Goal: Task Accomplishment & Management: Manage account settings

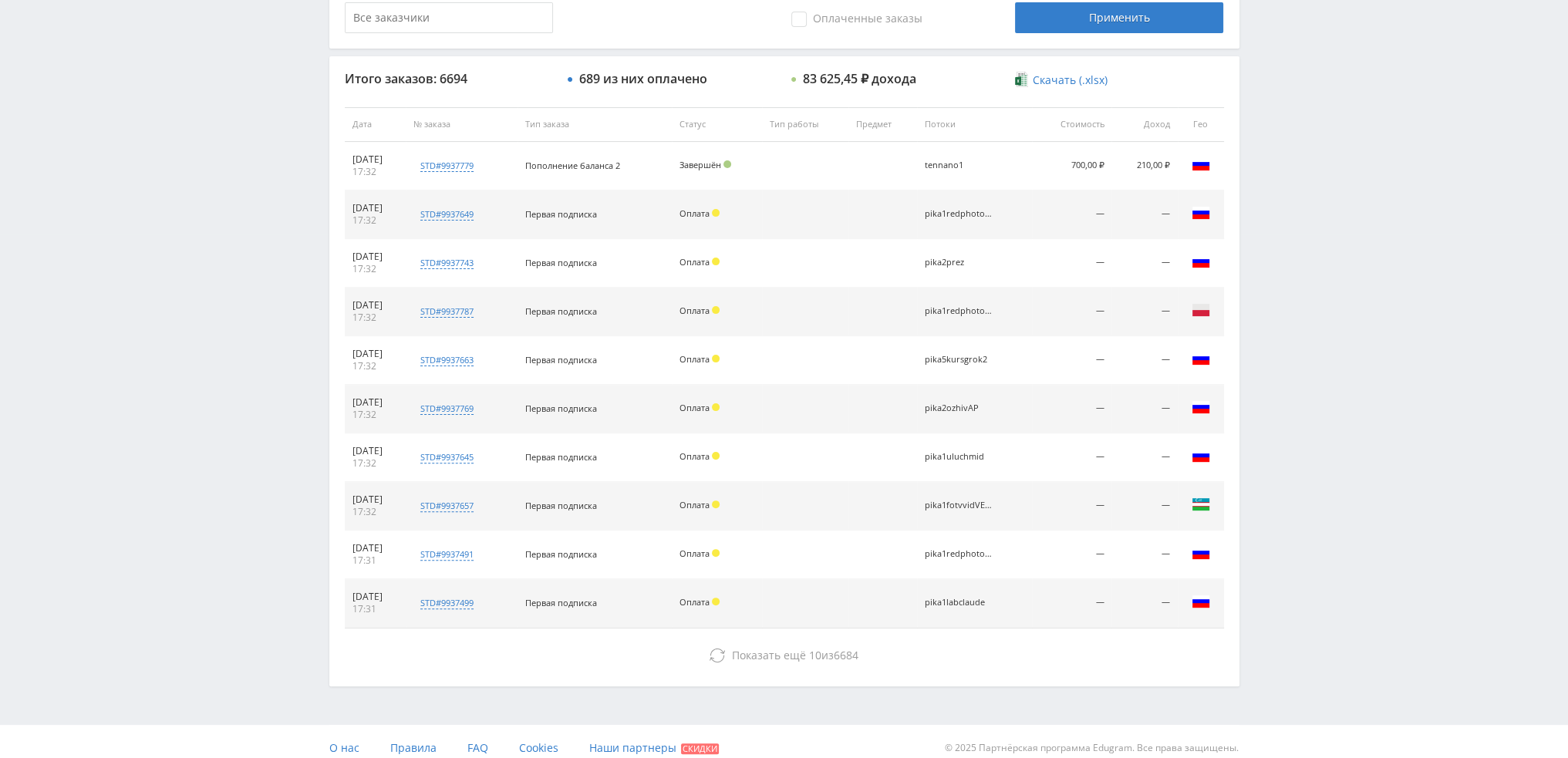
scroll to position [534, 0]
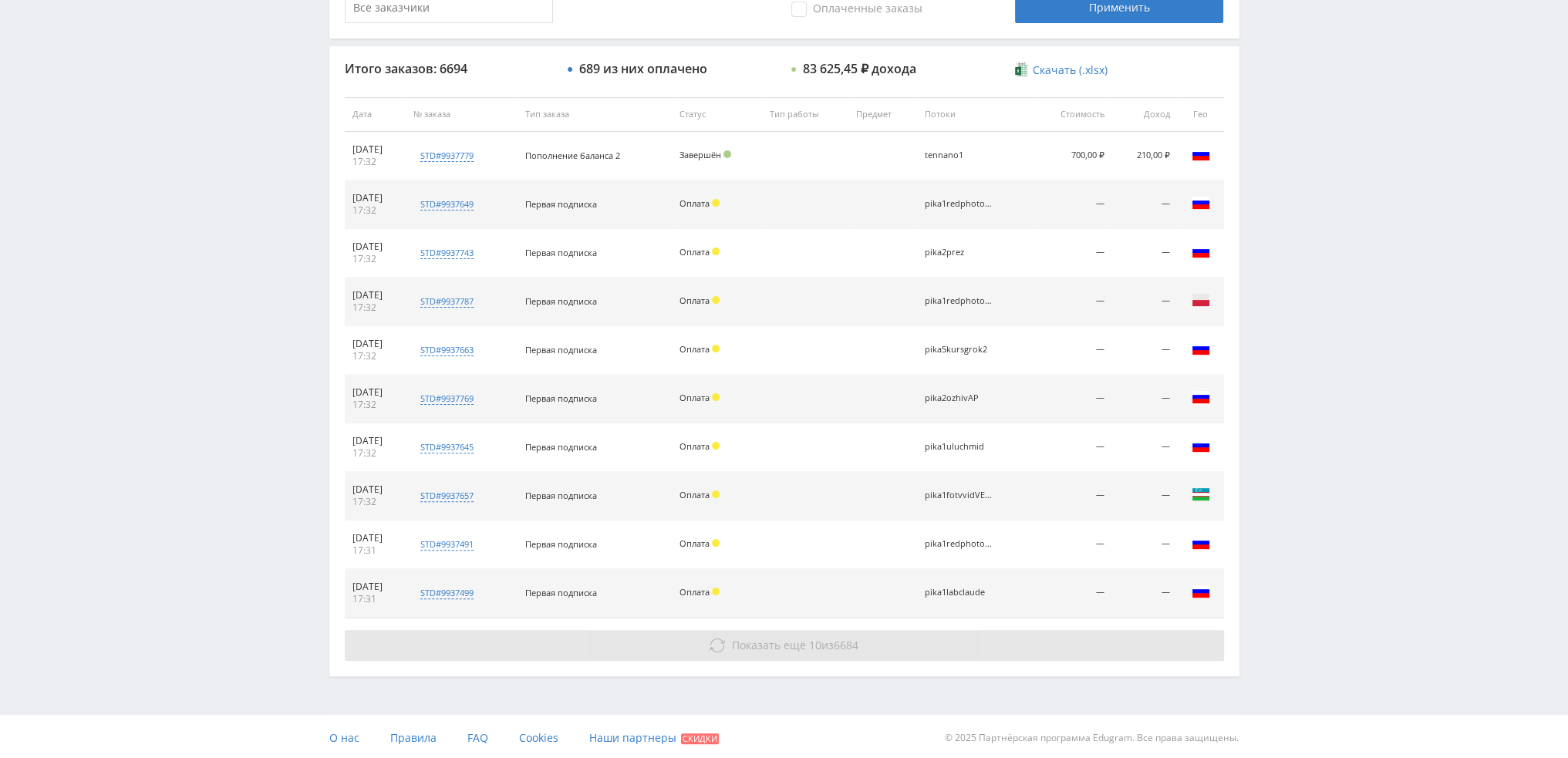
click at [787, 644] on span "Показать ещё" at bounding box center [768, 644] width 74 height 14
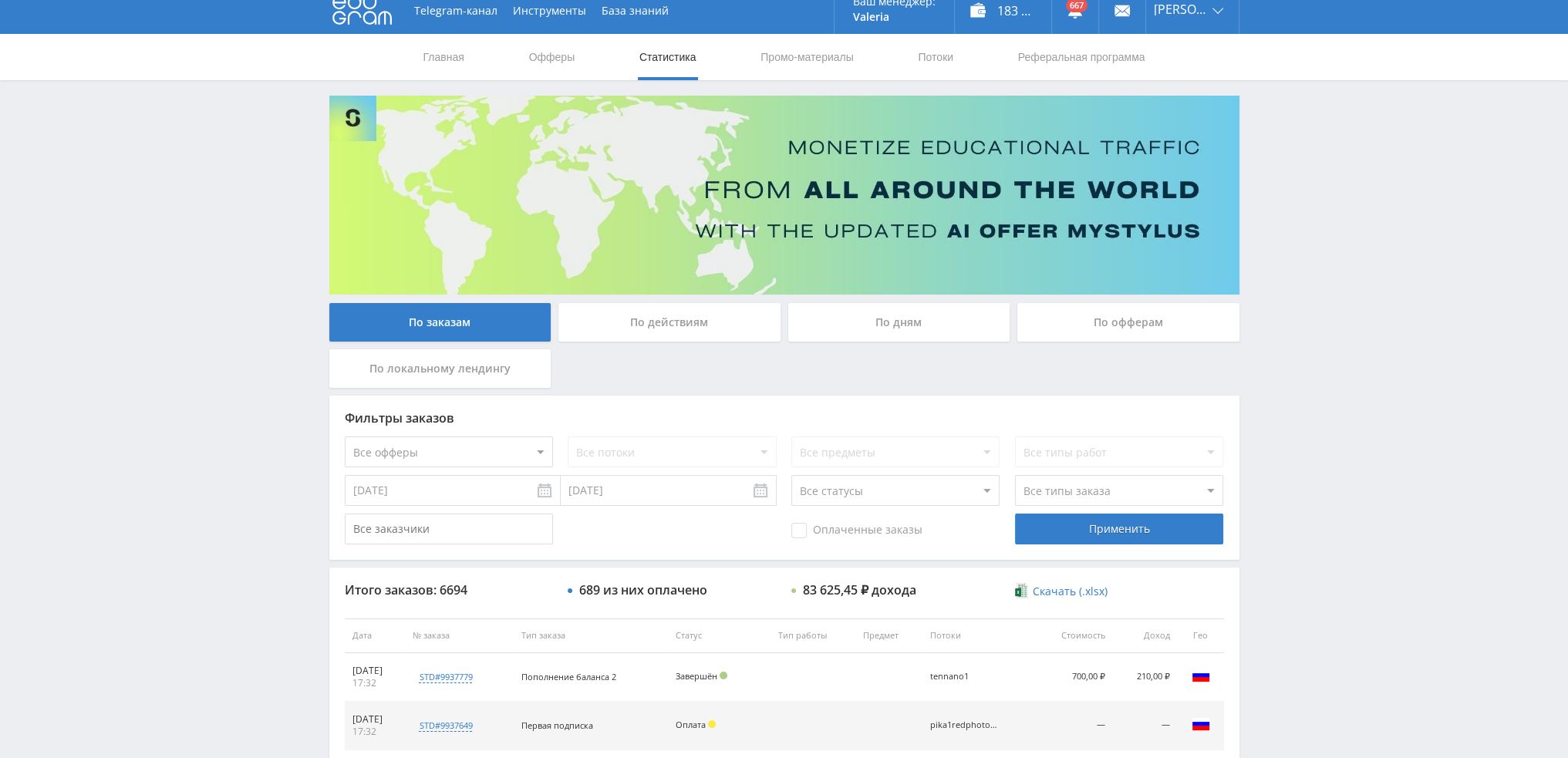
scroll to position [0, 0]
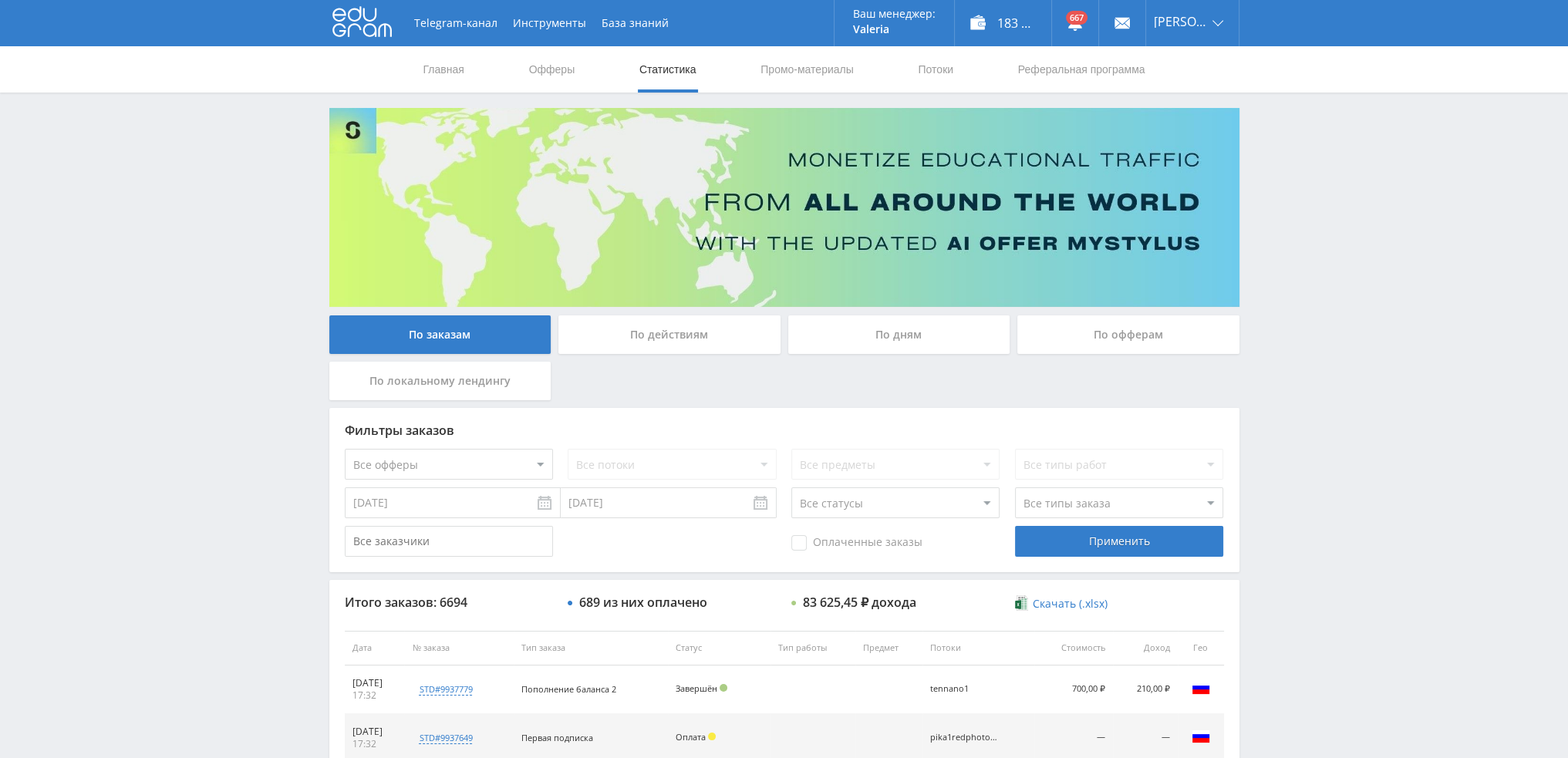
click at [894, 345] on div "По дням" at bounding box center [898, 334] width 222 height 38
click at [0, 0] on input "По дням" at bounding box center [0, 0] width 0 height 0
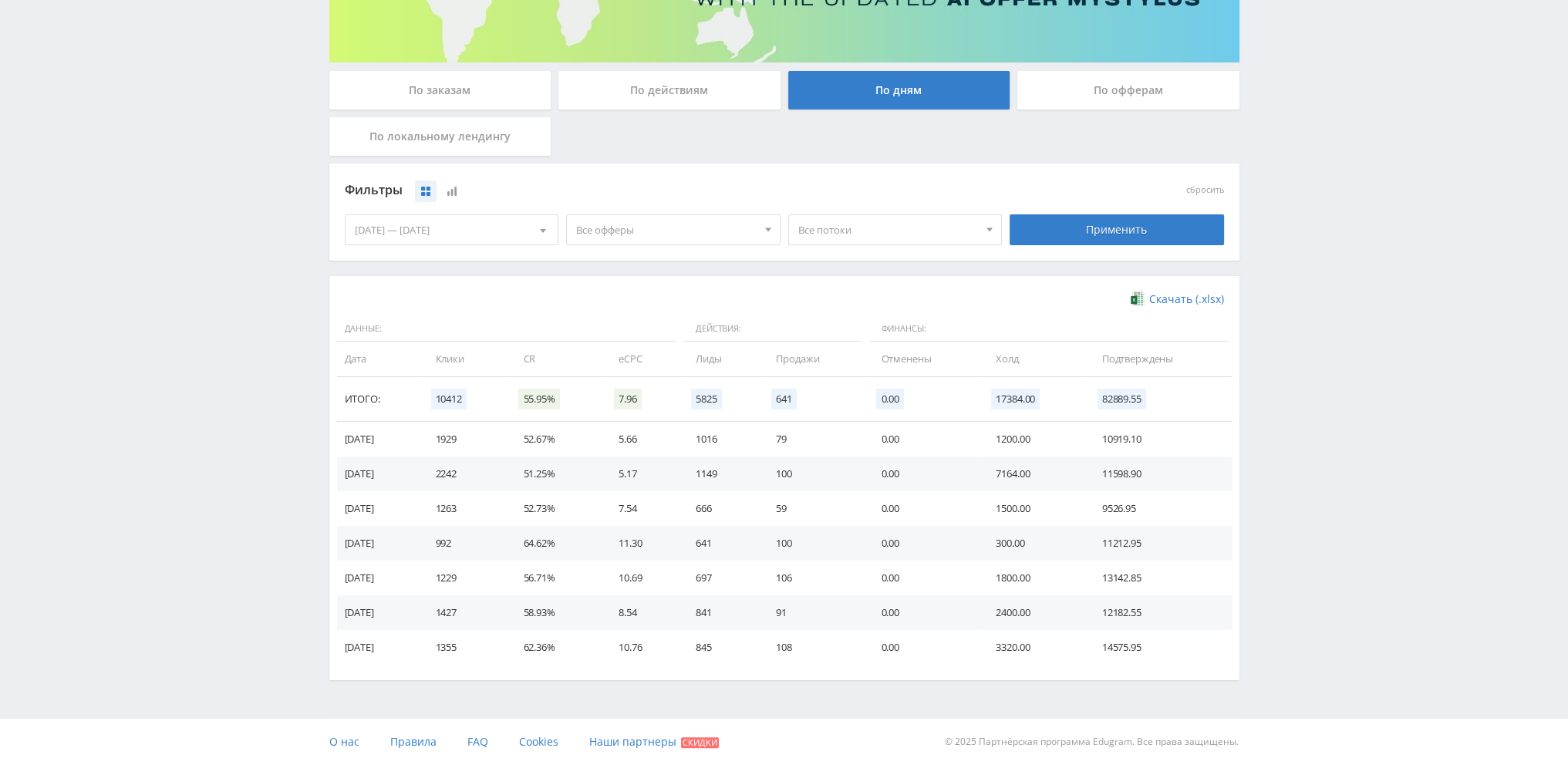
scroll to position [250, 0]
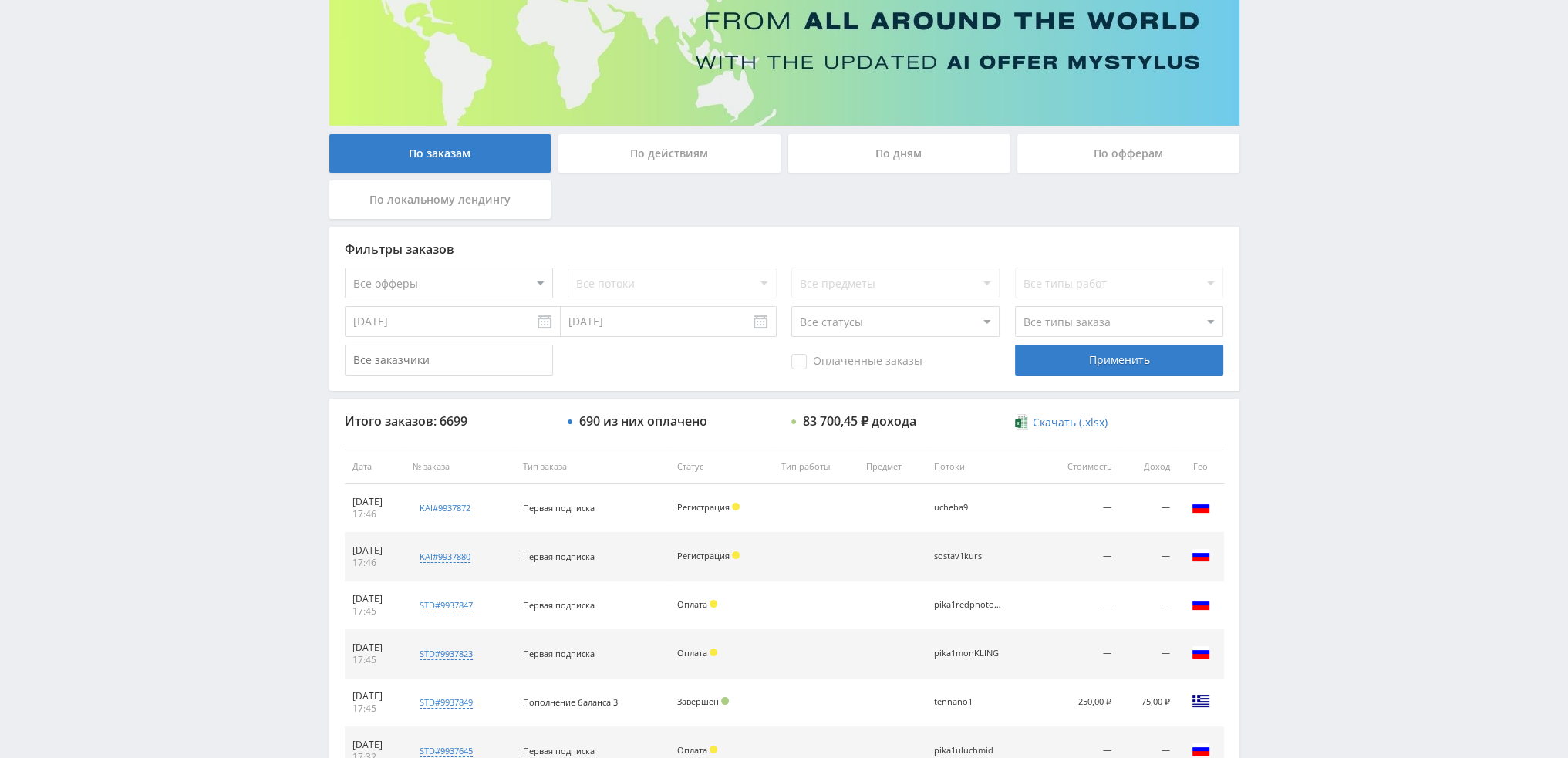
scroll to position [148, 0]
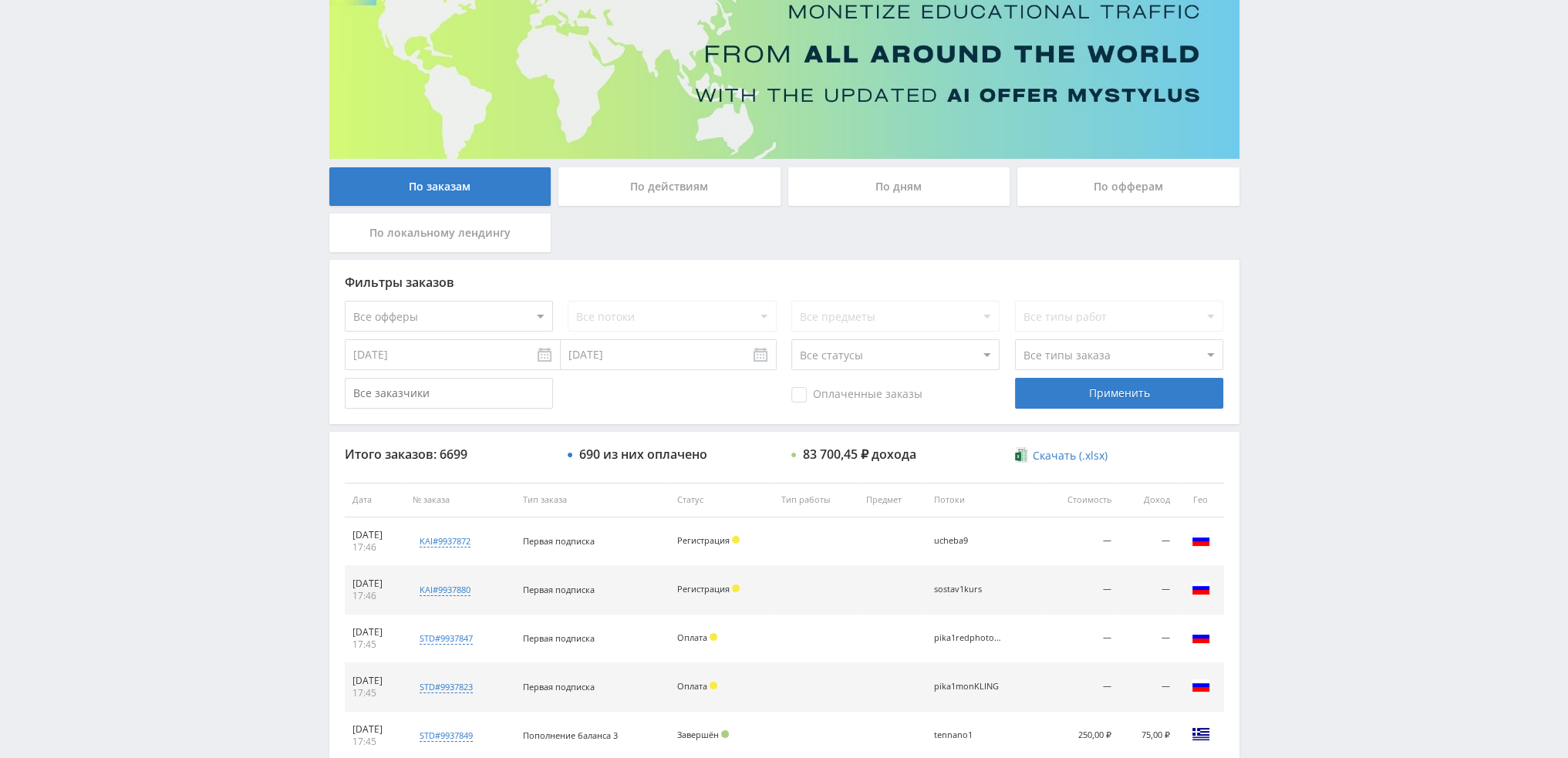
click at [899, 199] on div "По дням" at bounding box center [898, 186] width 222 height 38
click at [0, 0] on input "По дням" at bounding box center [0, 0] width 0 height 0
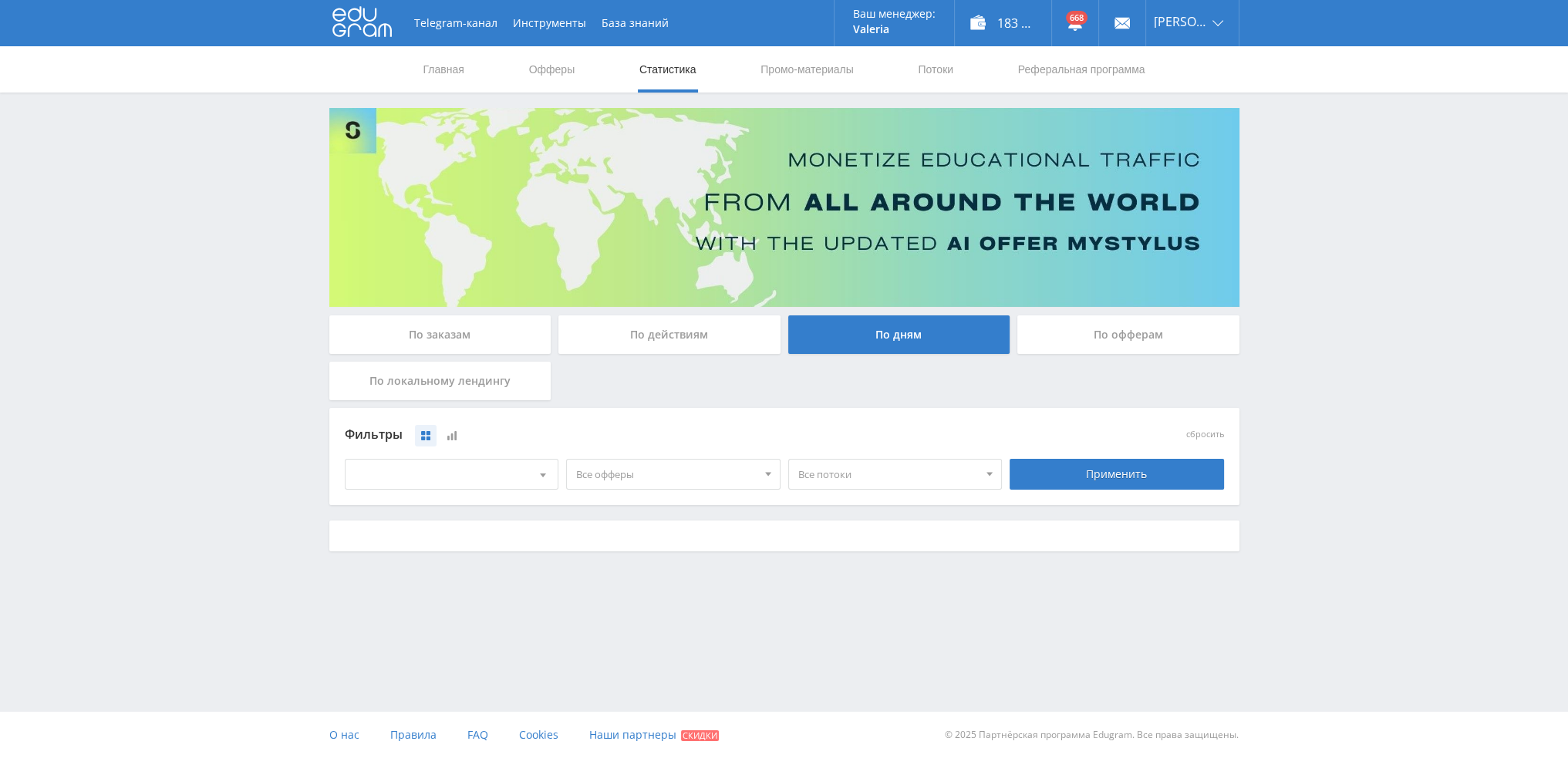
scroll to position [0, 0]
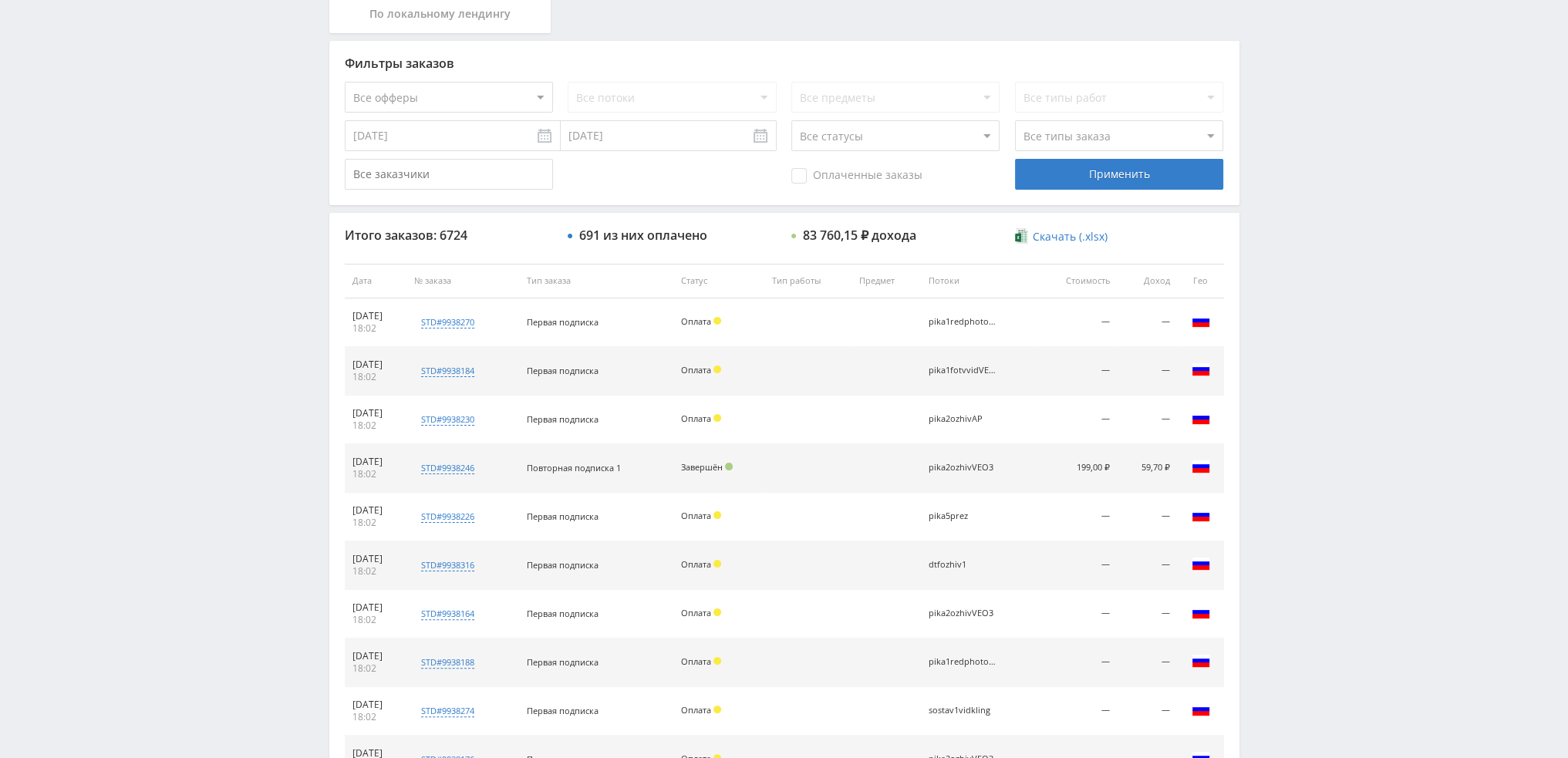
scroll to position [534, 0]
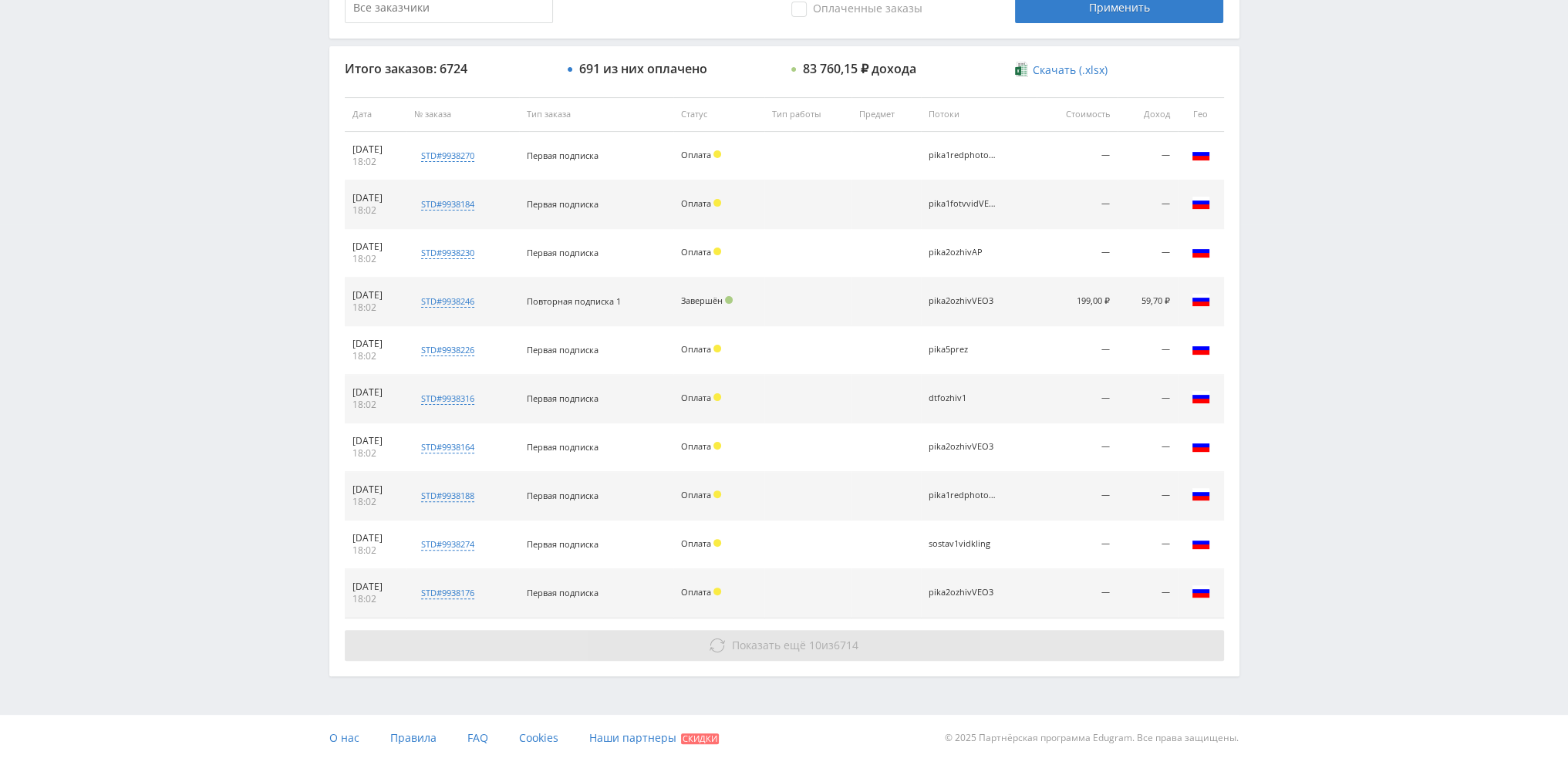
click at [809, 644] on span "10" at bounding box center [815, 644] width 13 height 14
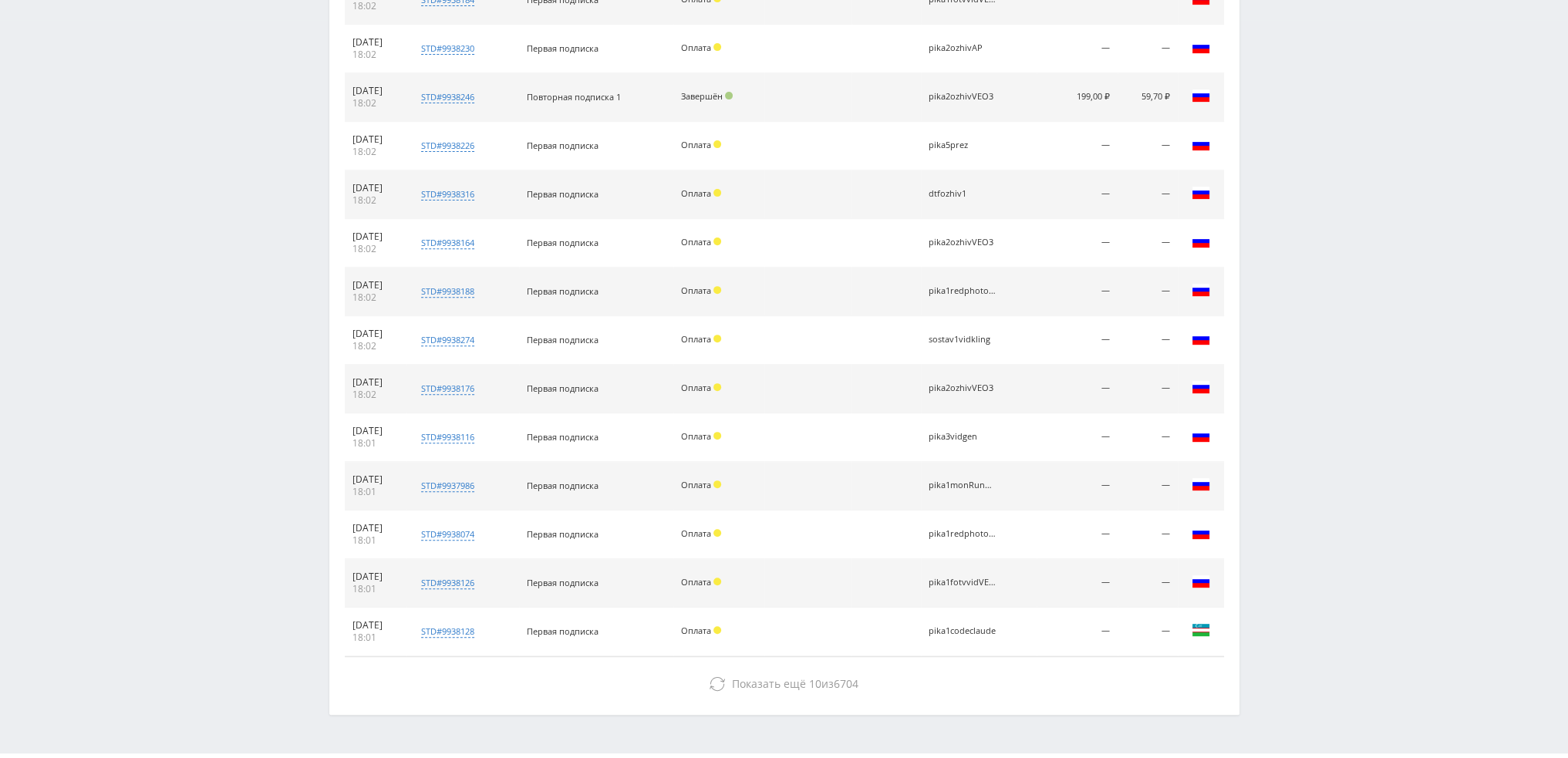
scroll to position [777, 0]
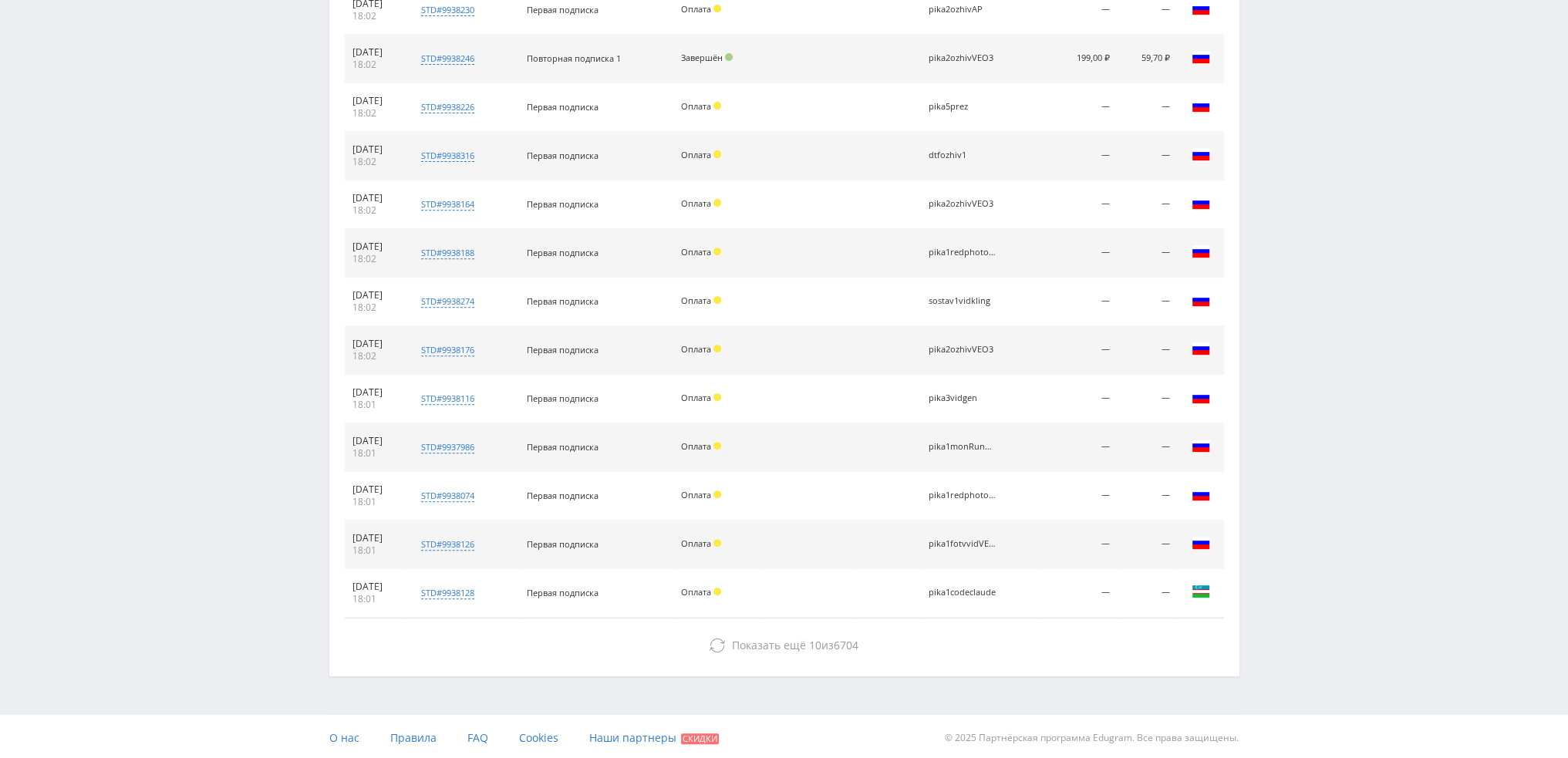
click at [809, 642] on span "10" at bounding box center [815, 644] width 13 height 14
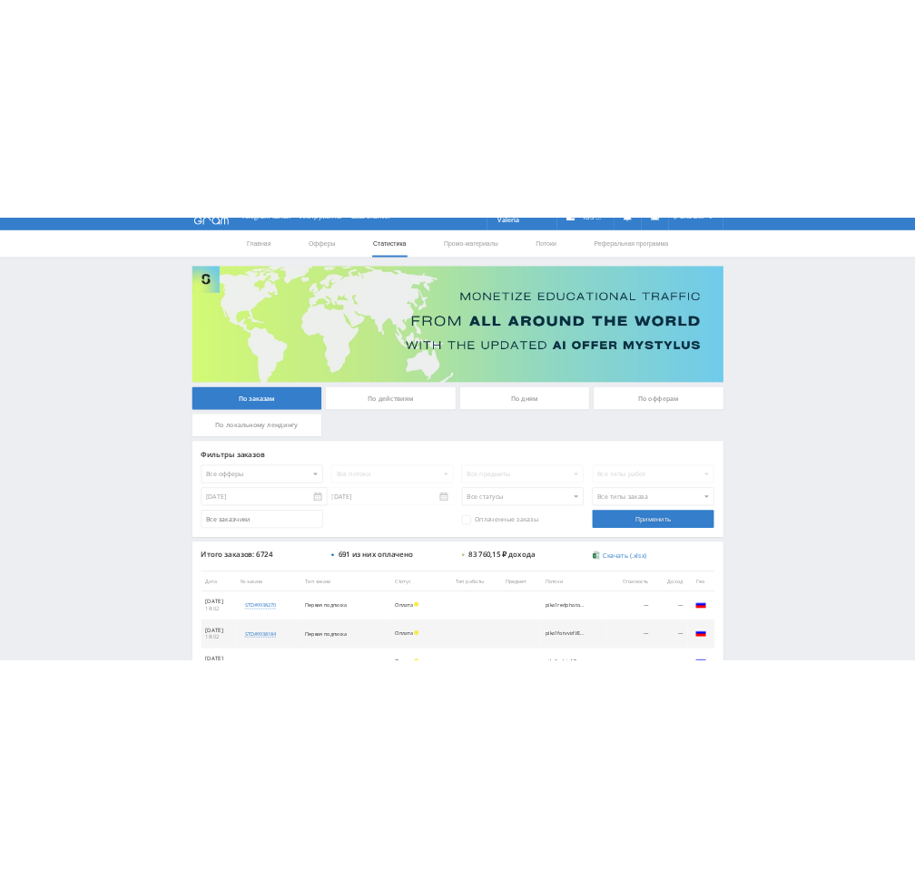
scroll to position [0, 0]
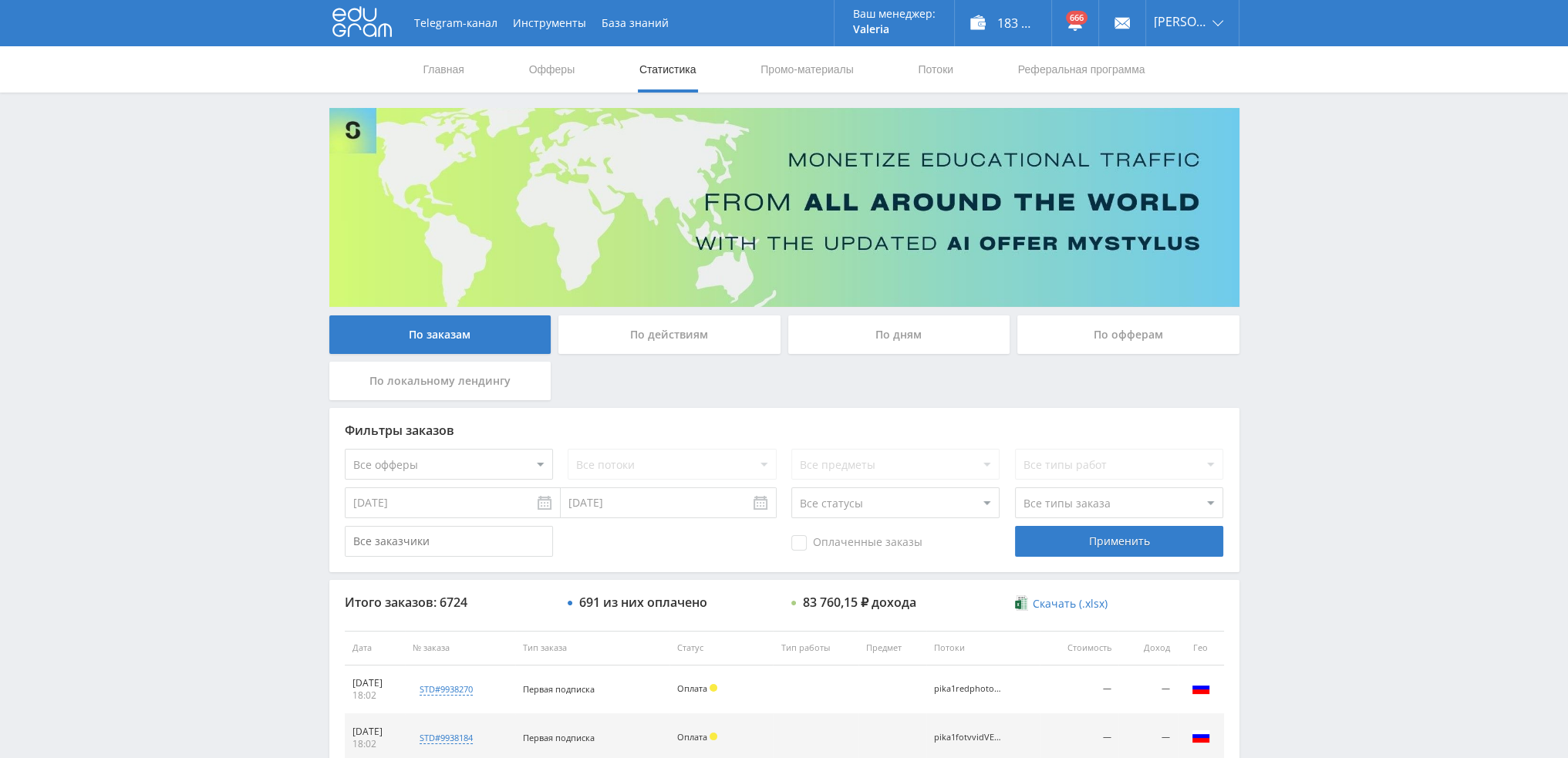
drag, startPoint x: 897, startPoint y: 339, endPoint x: 903, endPoint y: 331, distance: 10.0
click at [897, 339] on div "По дням" at bounding box center [898, 334] width 222 height 38
click at [0, 0] on input "По дням" at bounding box center [0, 0] width 0 height 0
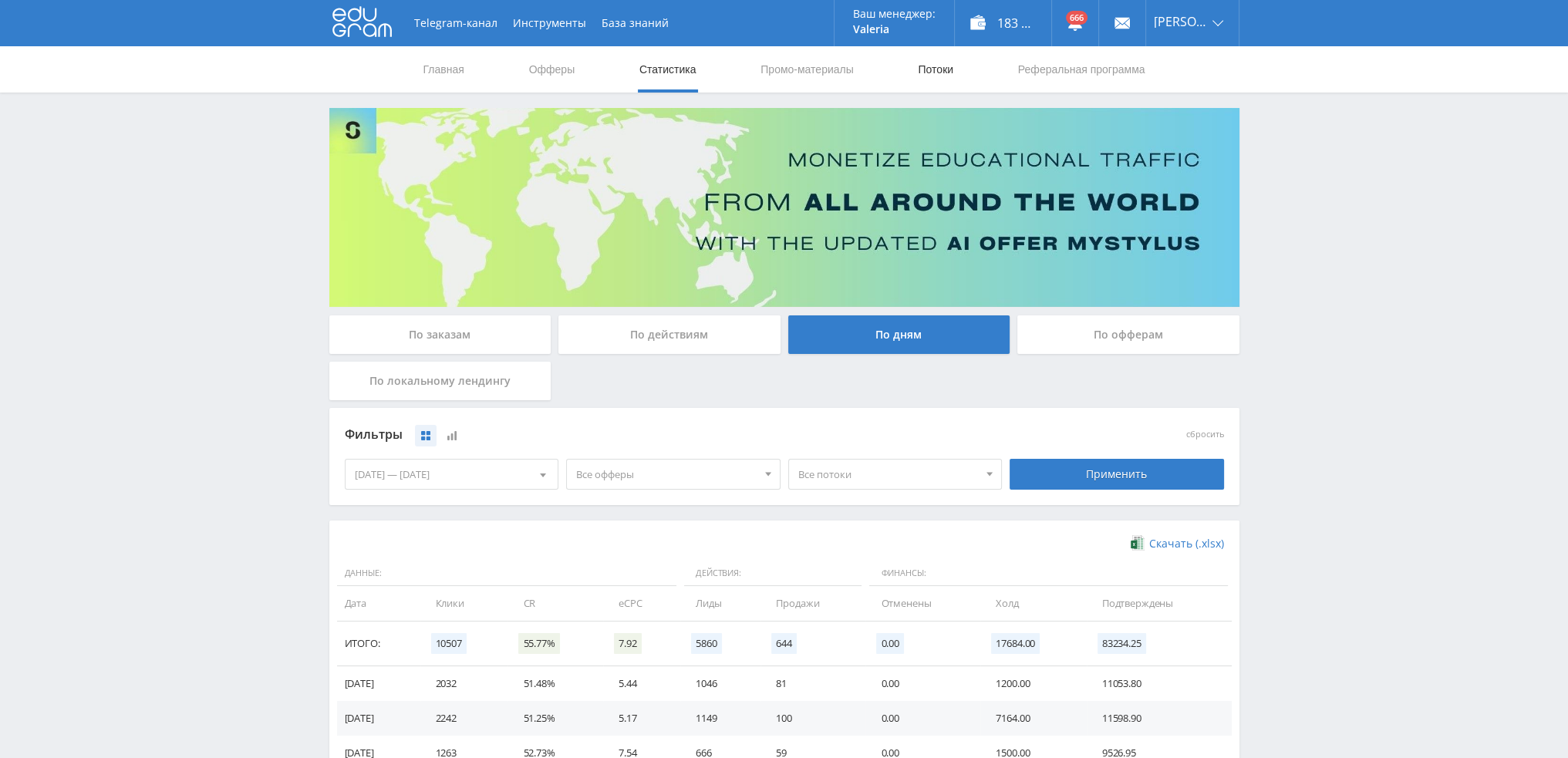
click at [942, 71] on link "Потоки" at bounding box center [935, 69] width 38 height 46
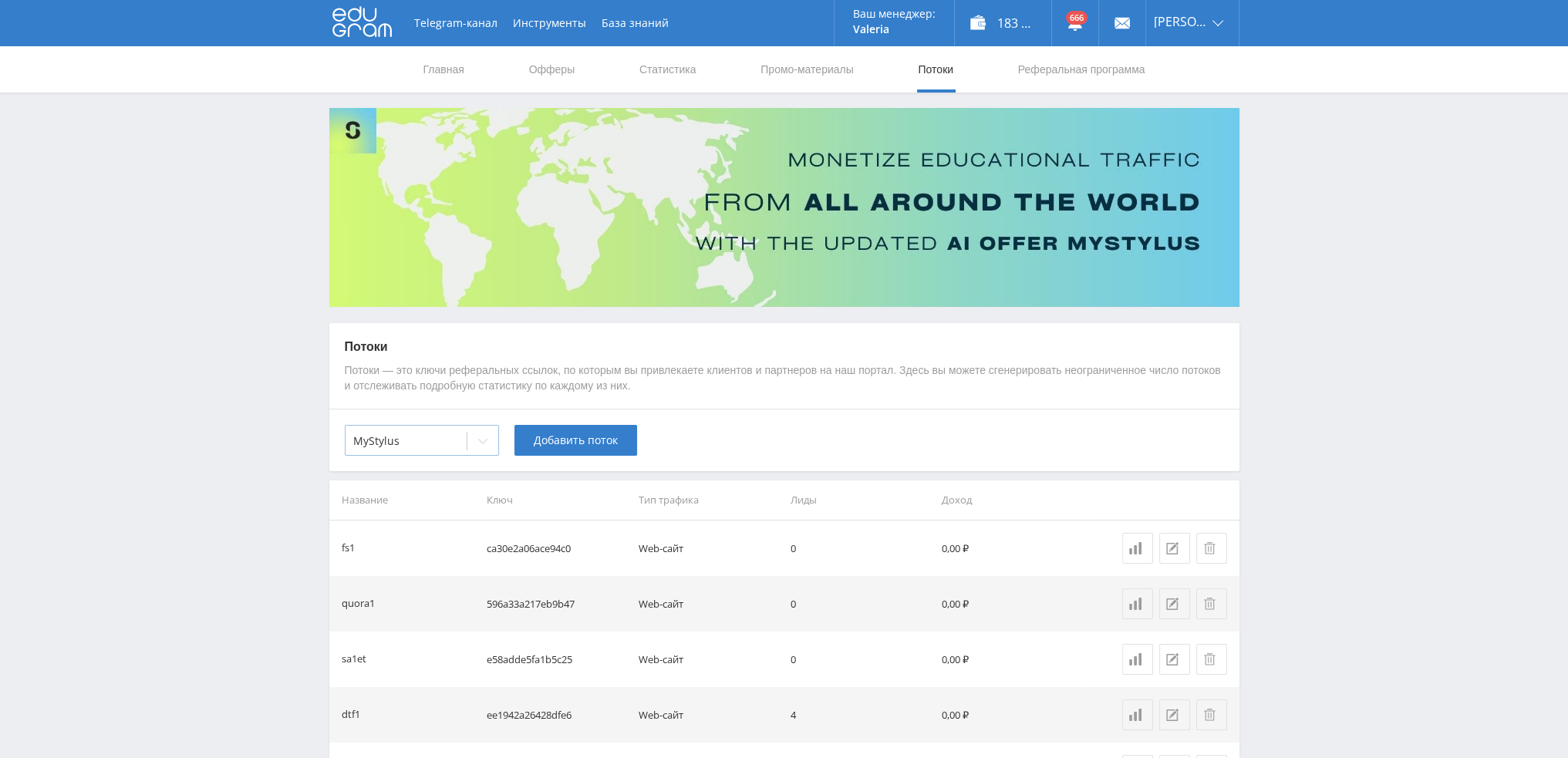
click at [469, 444] on div at bounding box center [483, 441] width 31 height 31
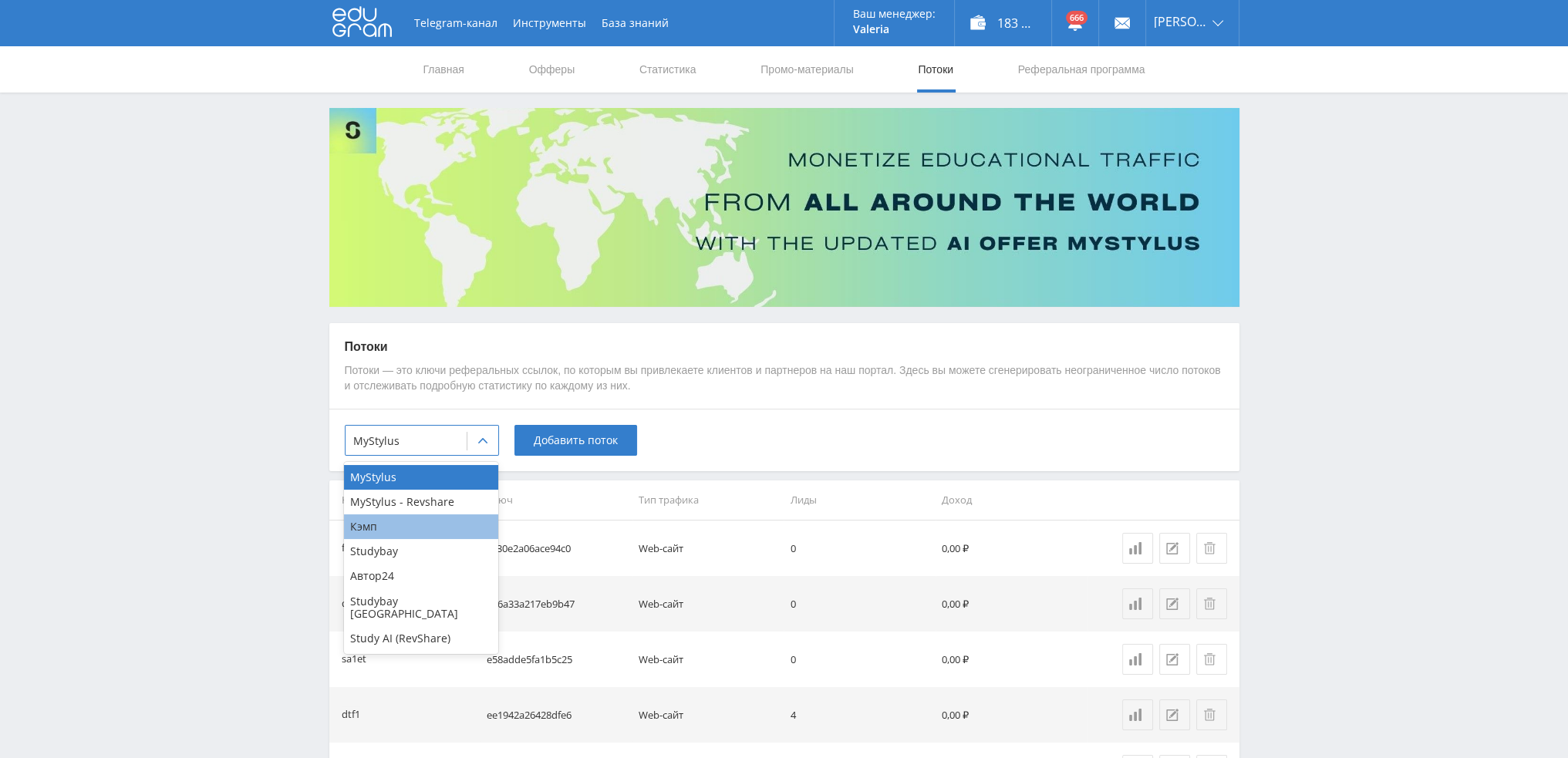
click at [422, 525] on div "Кэмп" at bounding box center [421, 526] width 154 height 25
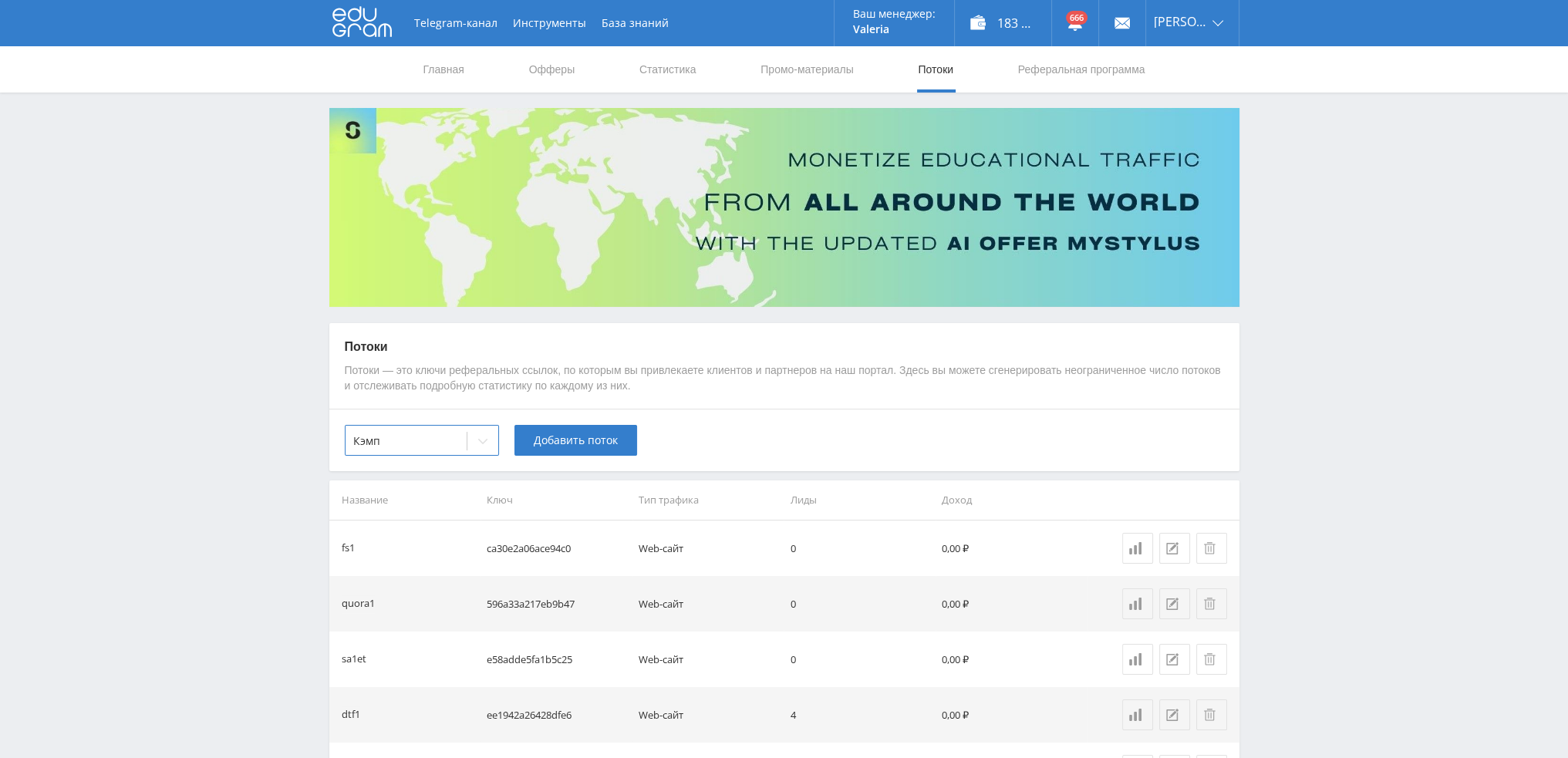
click at [553, 458] on div "option [PERSON_NAME], selected. Кэмп Добавить поток" at bounding box center [784, 439] width 910 height 62
click at [609, 445] on span "Добавить поток" at bounding box center [575, 440] width 84 height 13
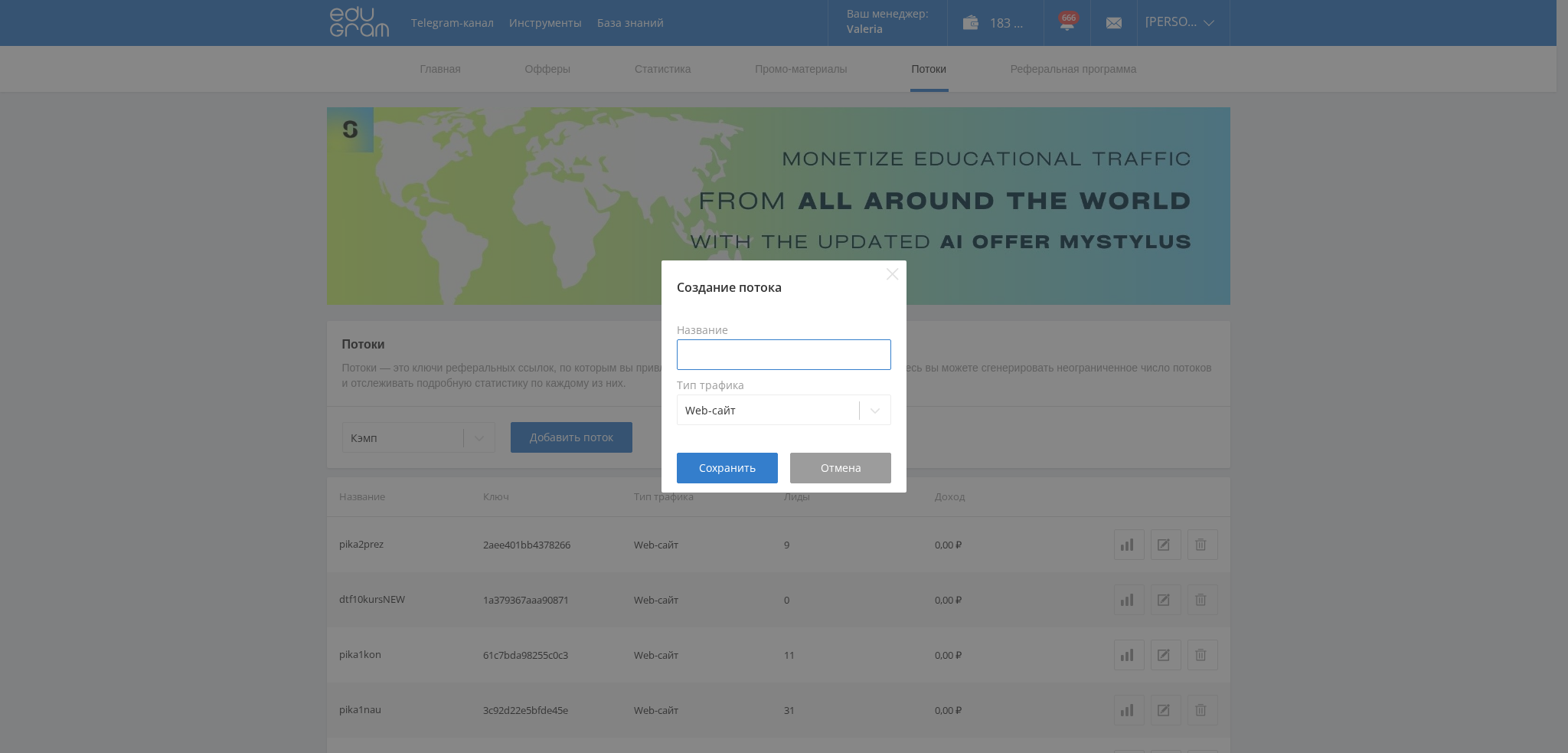
click at [787, 355] on input at bounding box center [784, 355] width 214 height 30
type input "ы"
type input "sos1refdoc"
click at [738, 468] on span "Сохранить" at bounding box center [727, 468] width 57 height 13
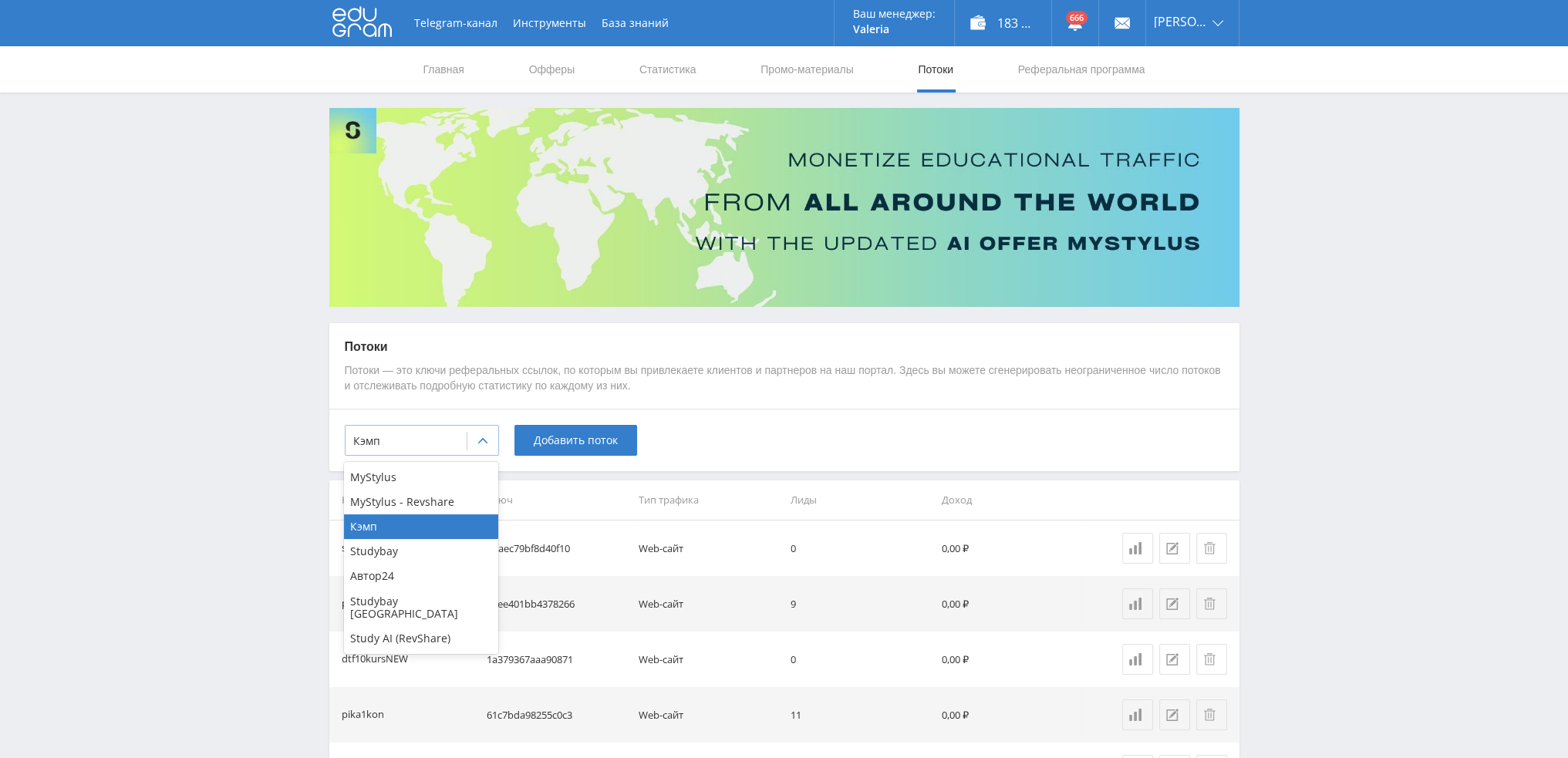
click at [487, 452] on div at bounding box center [483, 441] width 31 height 31
drag, startPoint x: 407, startPoint y: 624, endPoint x: 512, endPoint y: 576, distance: 115.5
click at [407, 626] on div "Study AI (RevShare)" at bounding box center [421, 638] width 154 height 25
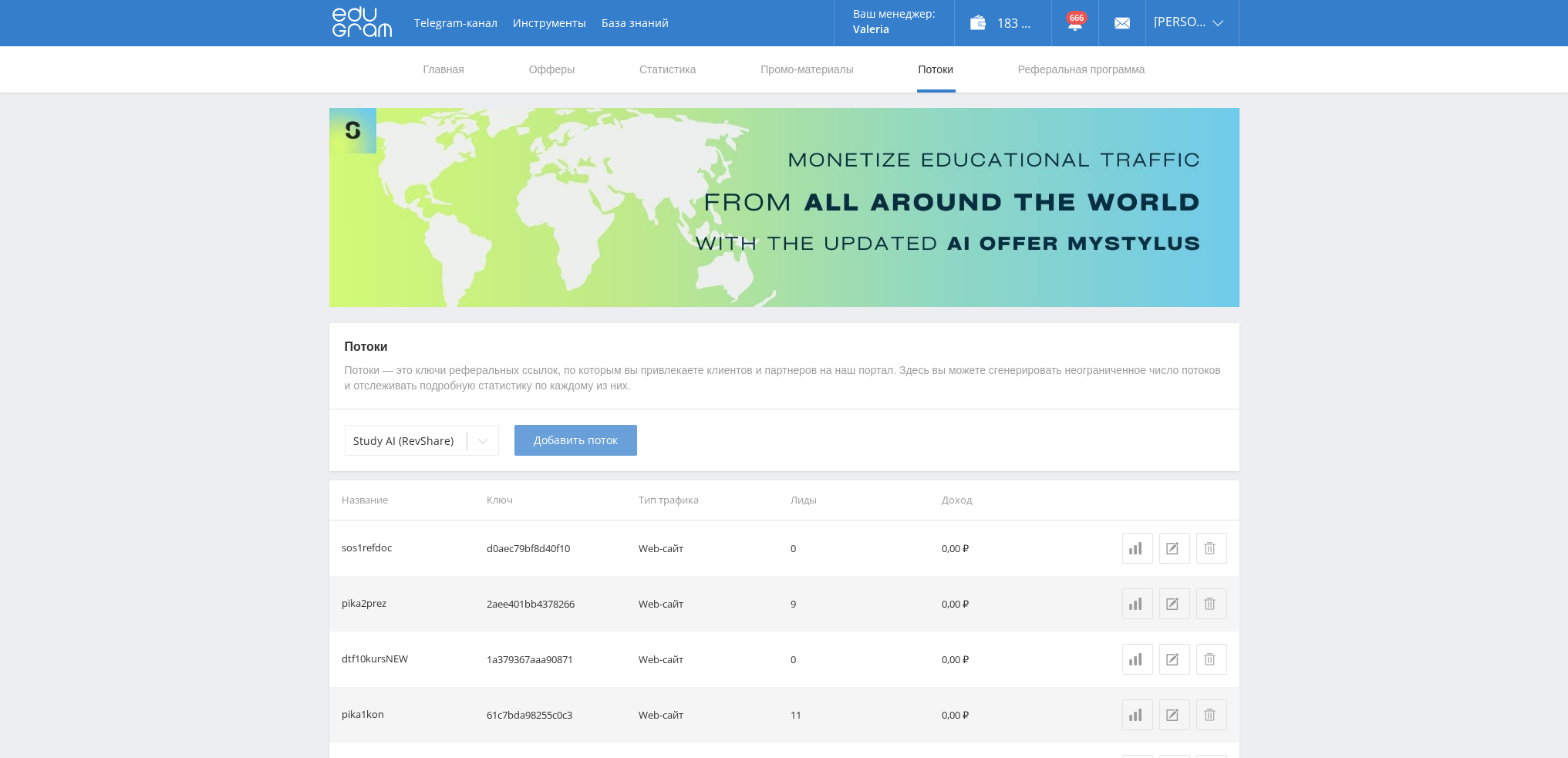
drag, startPoint x: 552, startPoint y: 444, endPoint x: 608, endPoint y: 428, distance: 58.2
click at [553, 444] on span "Добавить поток" at bounding box center [575, 440] width 84 height 13
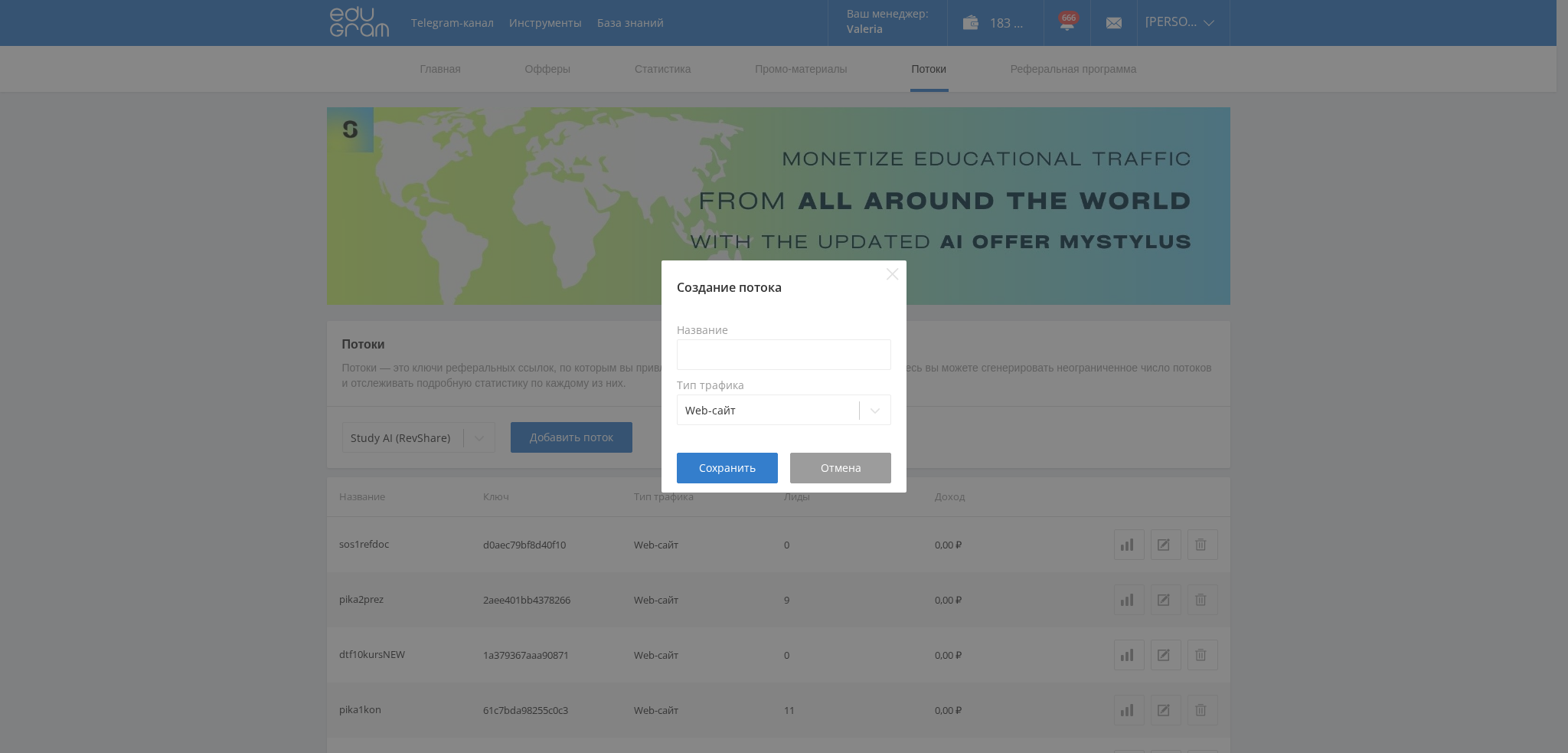
click at [767, 338] on div "Название" at bounding box center [784, 347] width 214 height 46
click at [768, 351] on input at bounding box center [784, 355] width 214 height 30
paste input "sos1refdoc"
type input "sos1refdoc"
click at [730, 468] on span "Сохранить" at bounding box center [727, 468] width 57 height 13
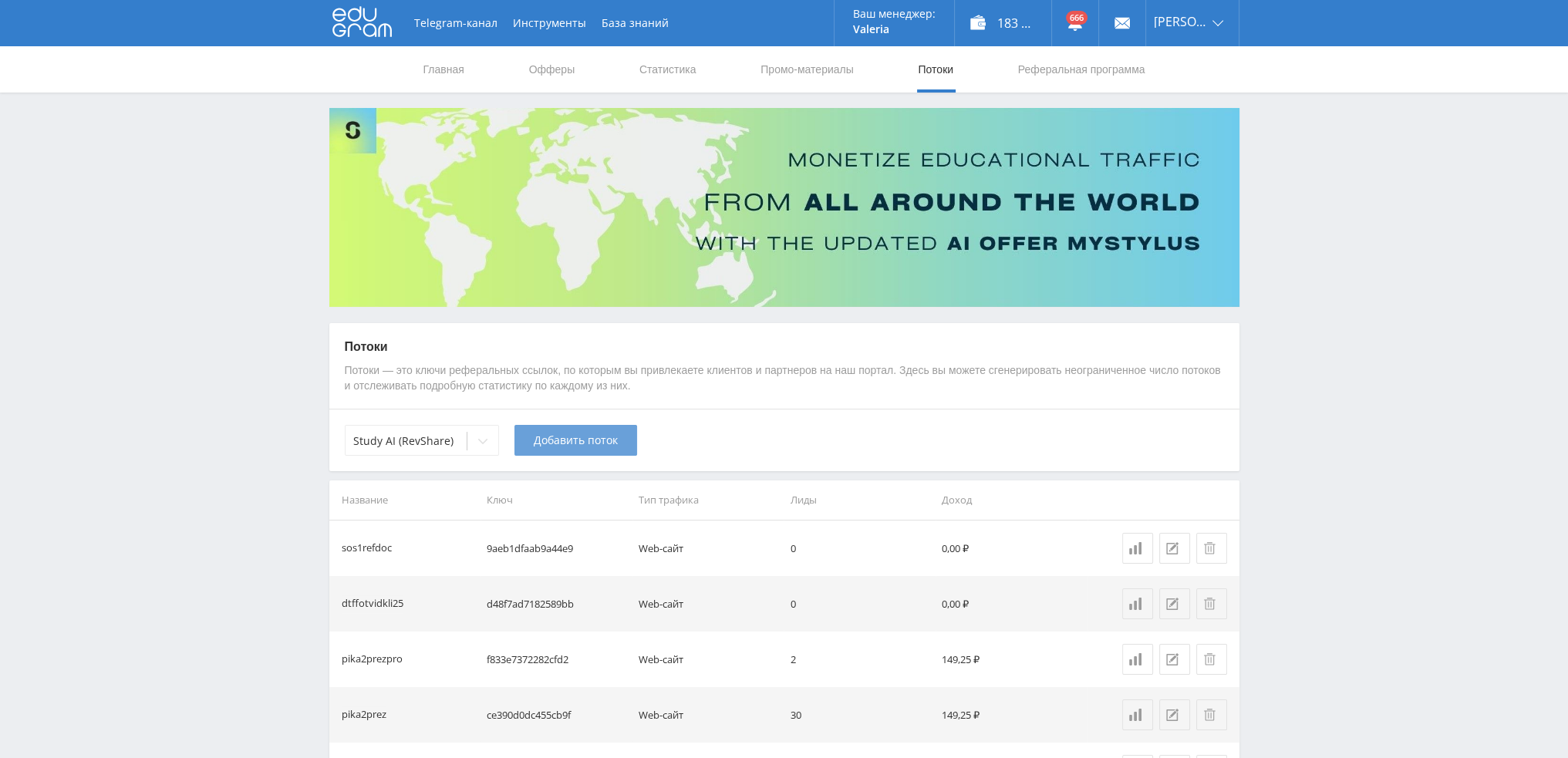
click at [551, 434] on span "Добавить поток" at bounding box center [575, 440] width 84 height 13
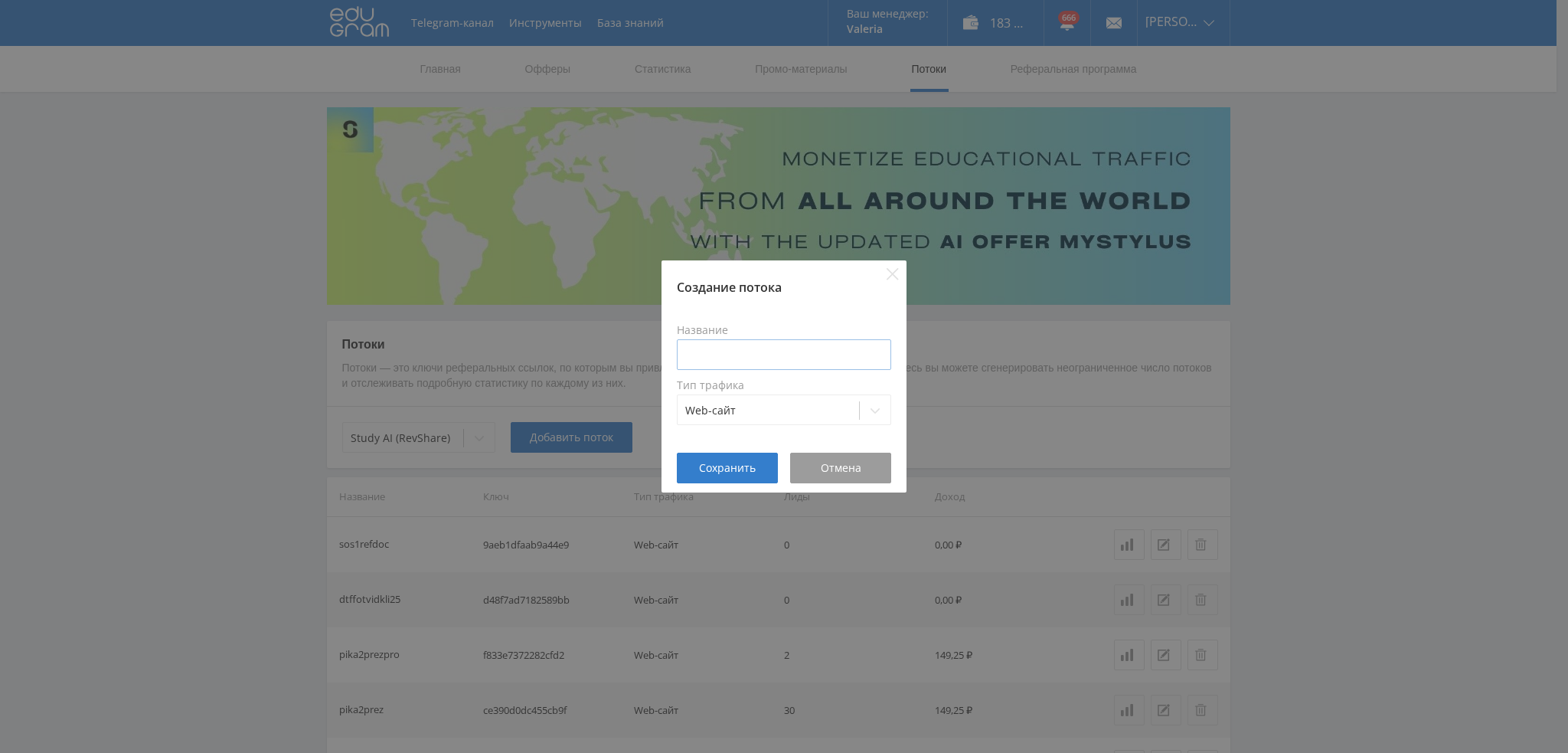
drag, startPoint x: 744, startPoint y: 334, endPoint x: 754, endPoint y: 355, distance: 23.3
click at [744, 337] on div "Название" at bounding box center [784, 347] width 214 height 46
click at [754, 363] on input at bounding box center [784, 355] width 214 height 30
paste input "sos1refdoc"
type input "sos1refdocgpt"
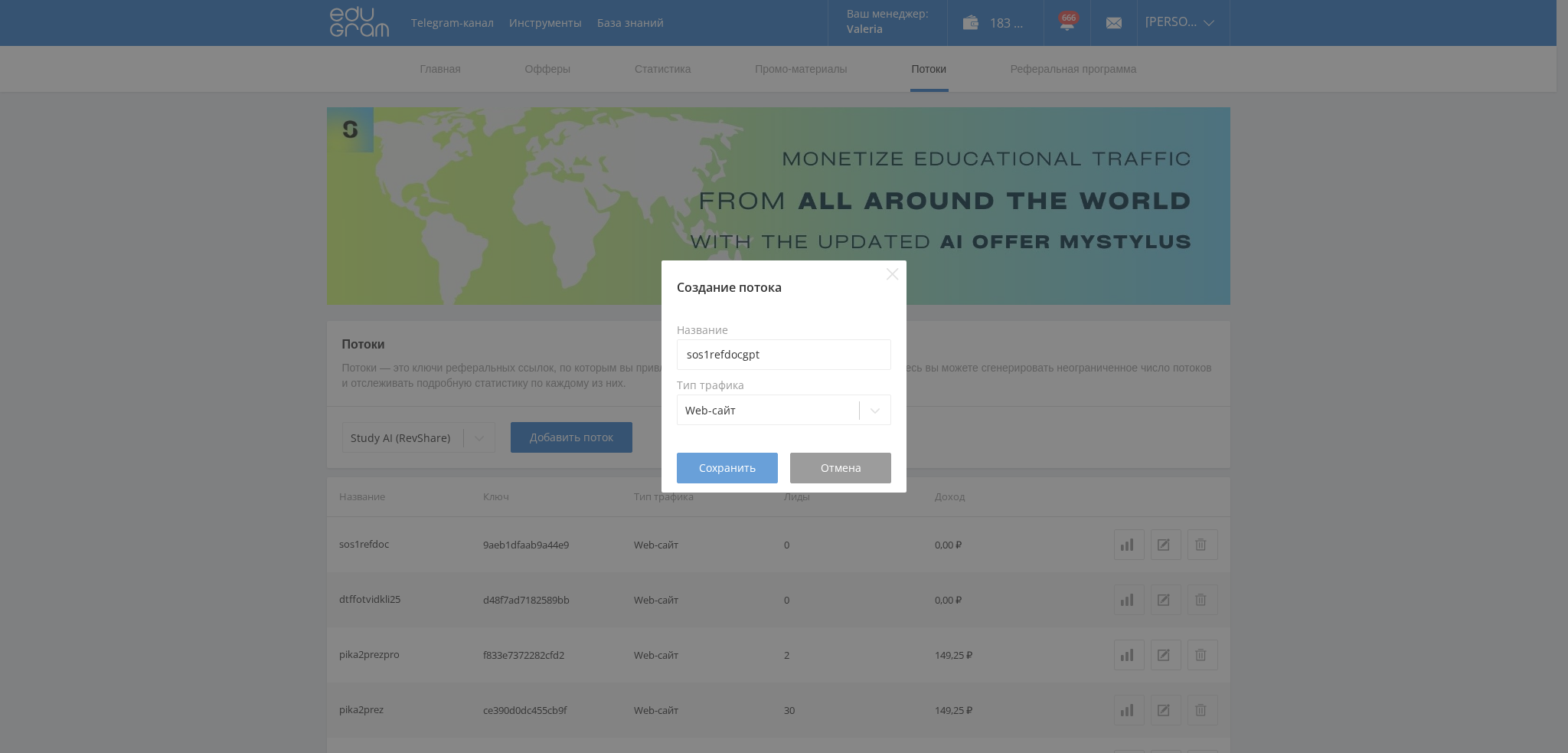
click at [748, 462] on span "Сохранить" at bounding box center [727, 468] width 57 height 13
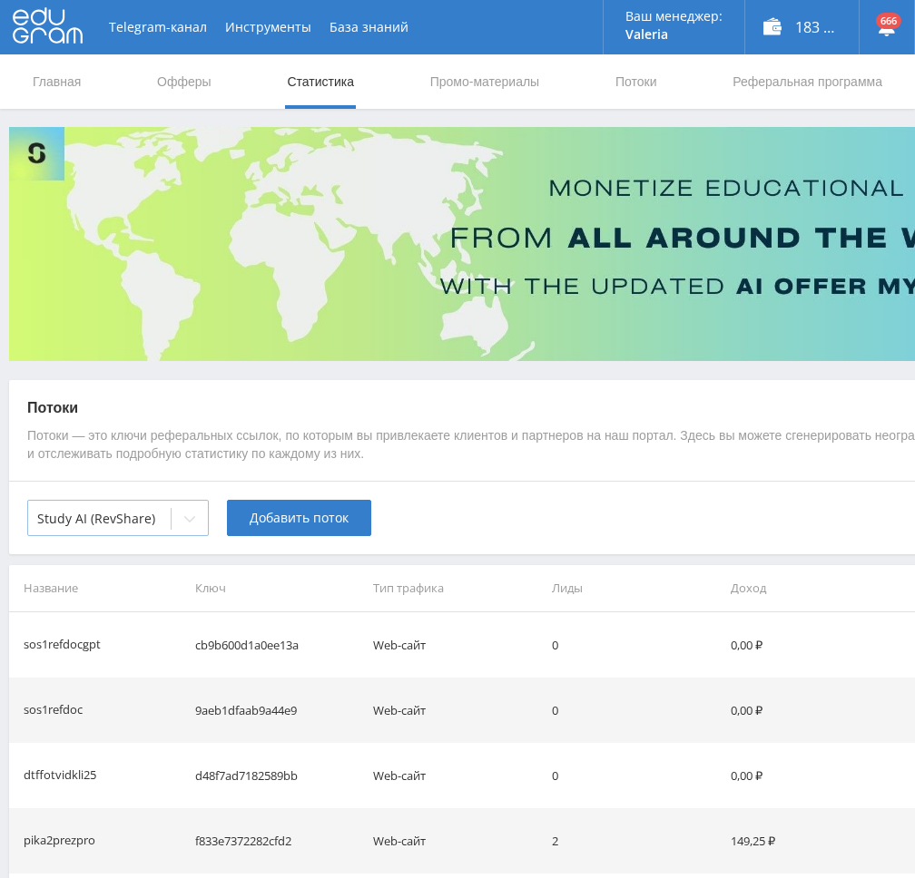
click at [191, 525] on icon at bounding box center [189, 519] width 15 height 15
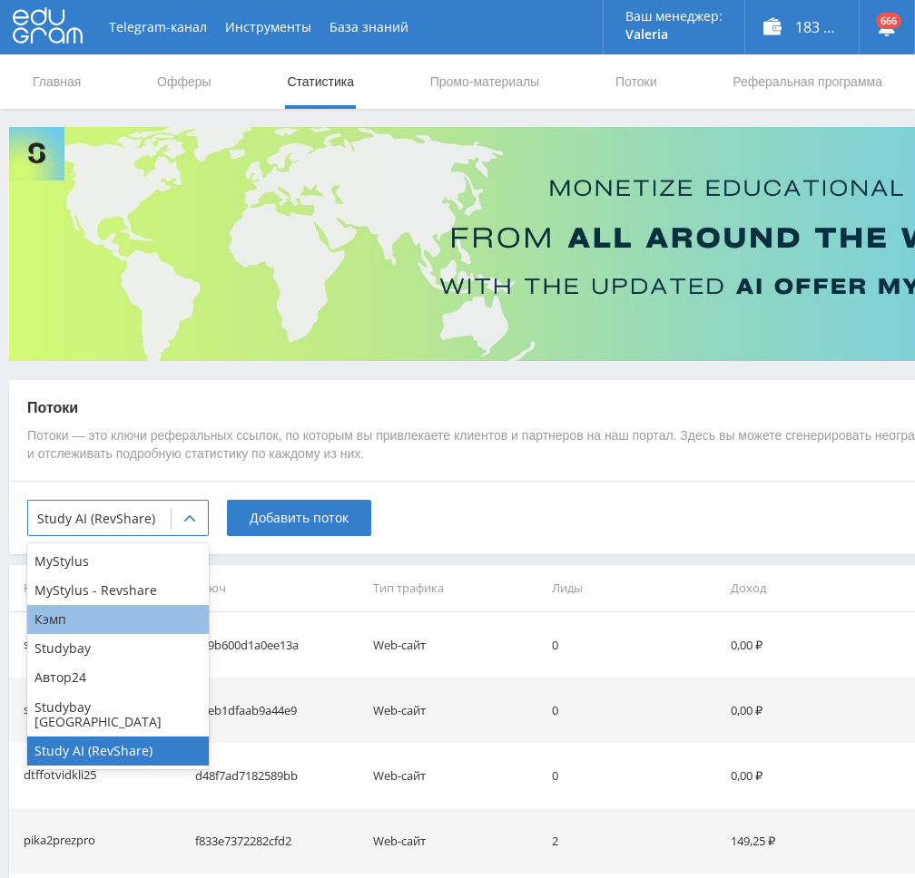
click at [122, 624] on div "Кэмп" at bounding box center [117, 619] width 181 height 29
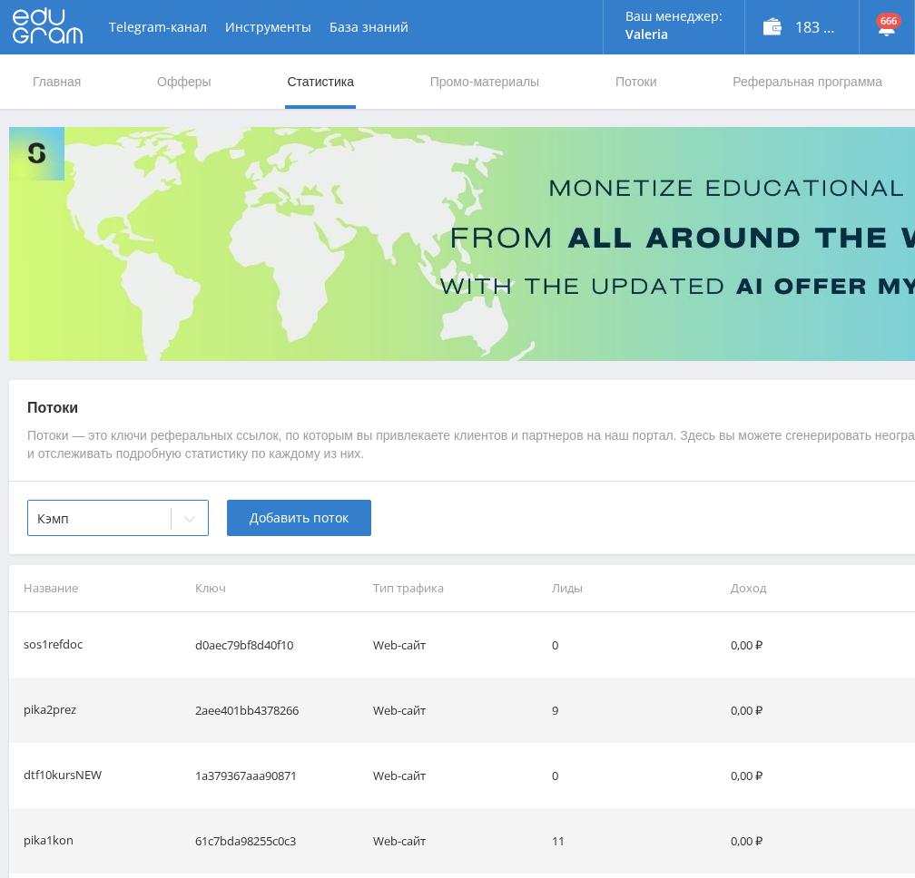
click at [264, 645] on td "d0aec79bf8d40f10" at bounding box center [277, 644] width 179 height 65
copy td "d0aec79bf8d40f10"
click at [497, 97] on link "Промо-материалы" at bounding box center [484, 81] width 113 height 54
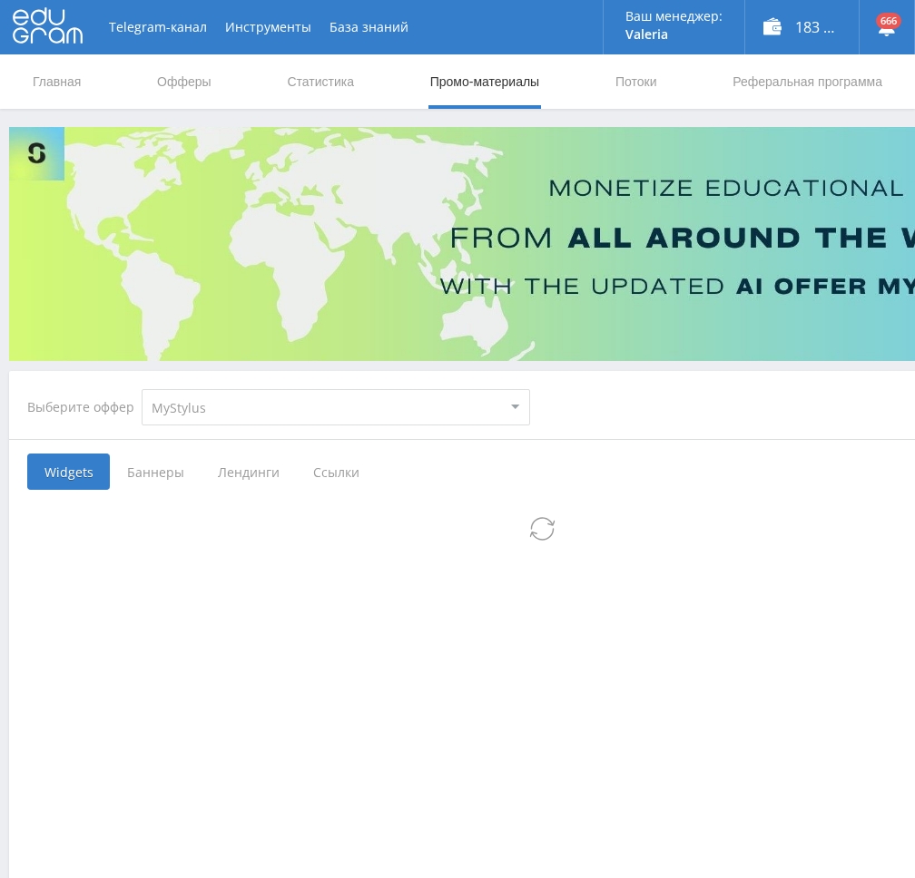
click at [227, 407] on select "MyStylus MyStylus - Revshare Кэмп Studybay Автор24 Studybay [GEOGRAPHIC_DATA] S…" at bounding box center [336, 407] width 388 height 36
select select "376"
click at [142, 389] on select "MyStylus MyStylus - Revshare Кэмп Studybay Автор24 Studybay [GEOGRAPHIC_DATA] S…" at bounding box center [336, 407] width 388 height 36
select select "376"
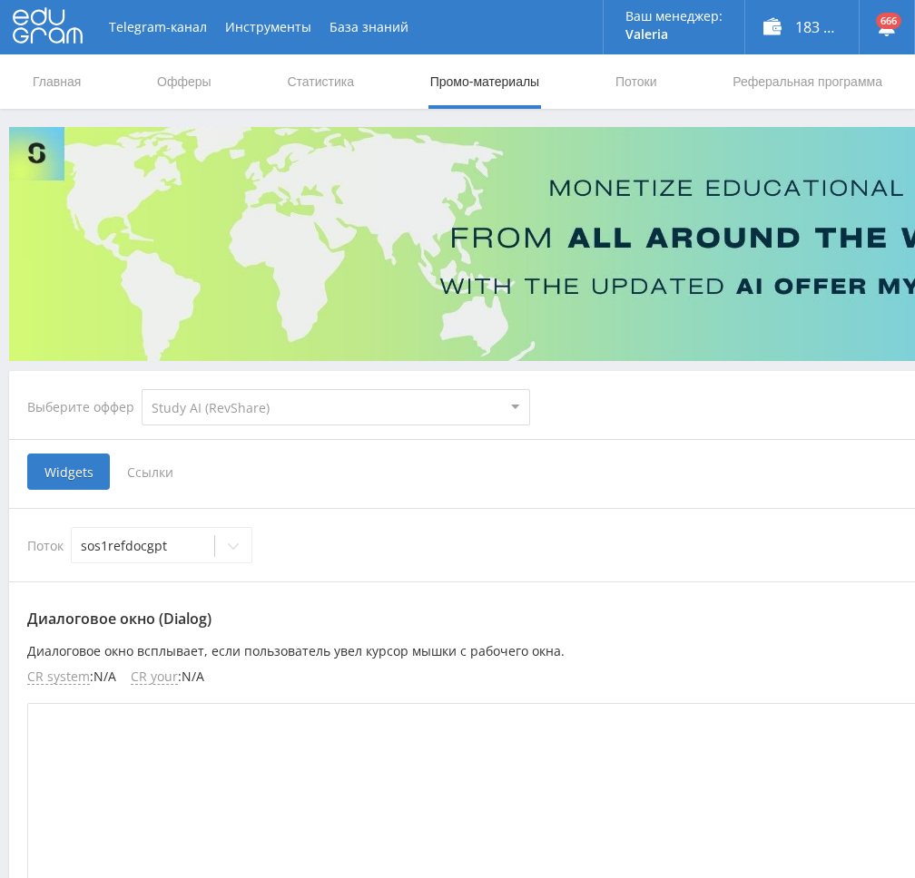
click at [164, 475] on span "Ссылки" at bounding box center [150, 472] width 81 height 36
click at [0, 0] on input "Ссылки" at bounding box center [0, 0] width 0 height 0
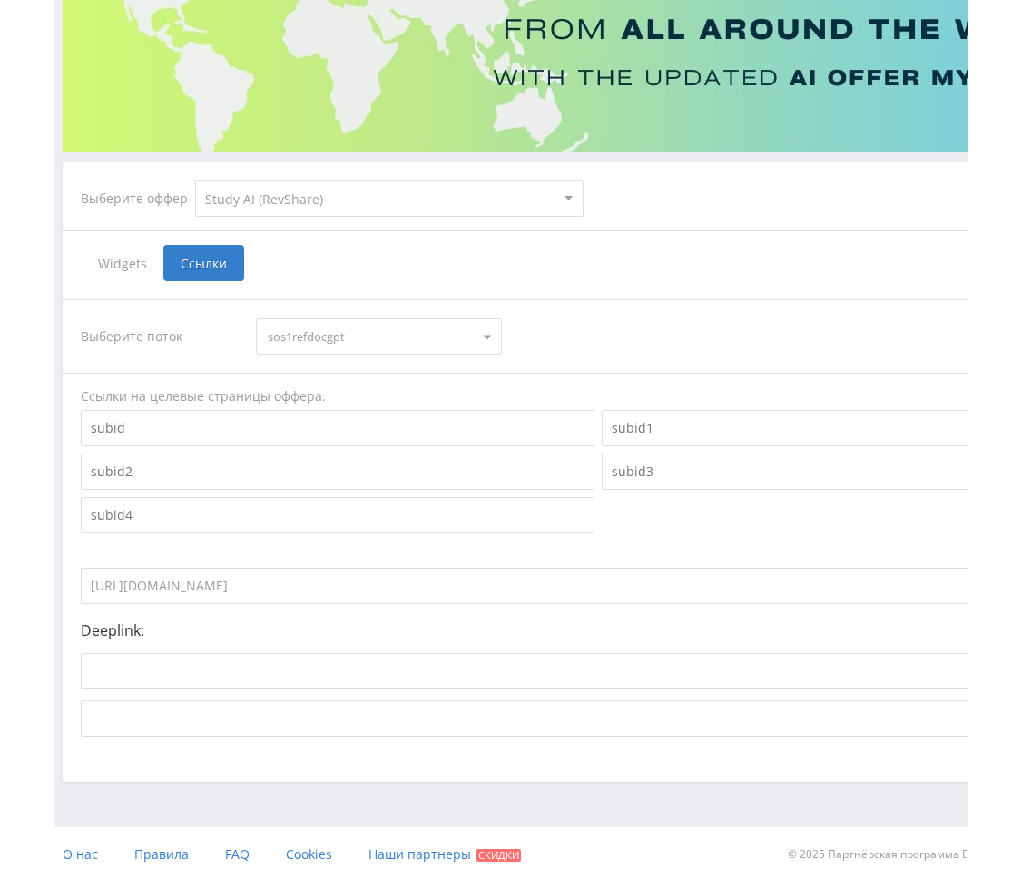
scroll to position [211, 0]
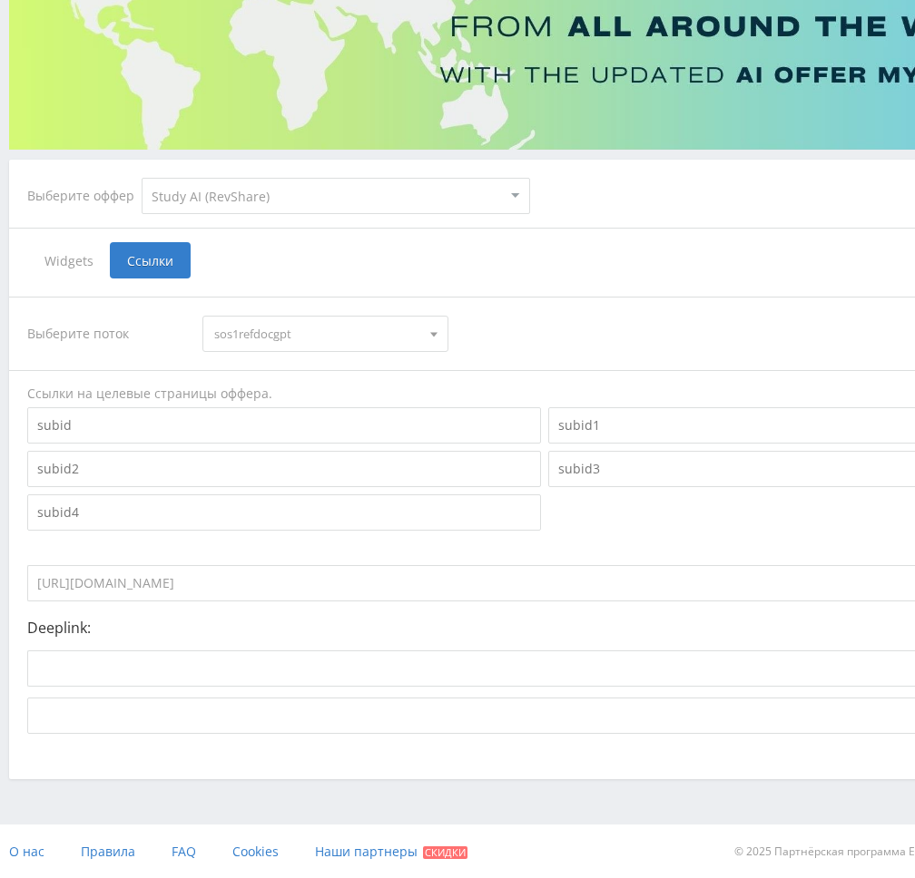
drag, startPoint x: 291, startPoint y: 337, endPoint x: 295, endPoint y: 355, distance: 18.5
click at [290, 337] on span "sos1refdocgpt" at bounding box center [316, 334] width 205 height 34
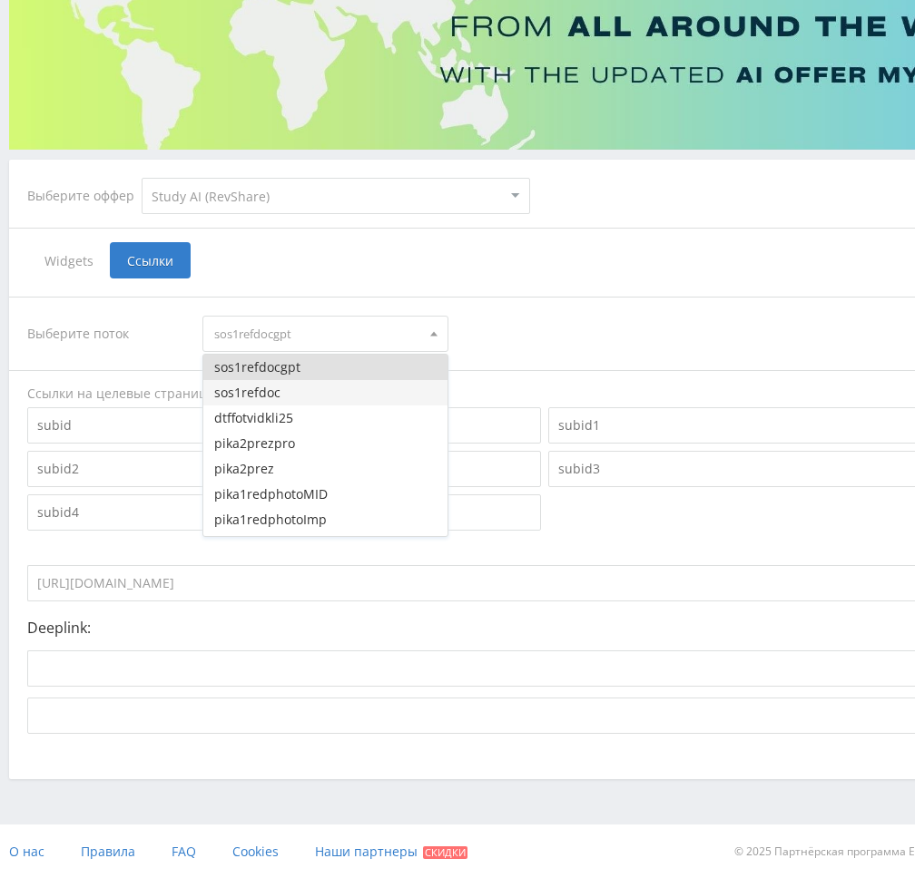
click at [297, 395] on button "sos1refdoc" at bounding box center [324, 392] width 243 height 25
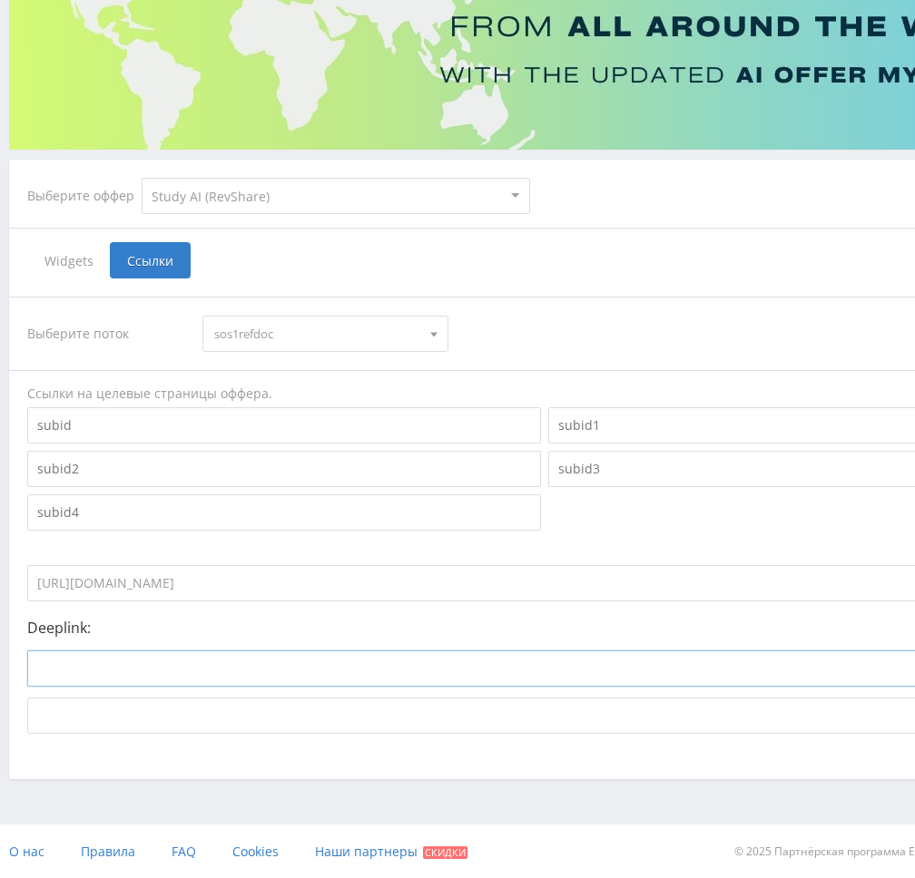
click at [192, 660] on input at bounding box center [473, 669] width 893 height 36
paste input "[URL]"
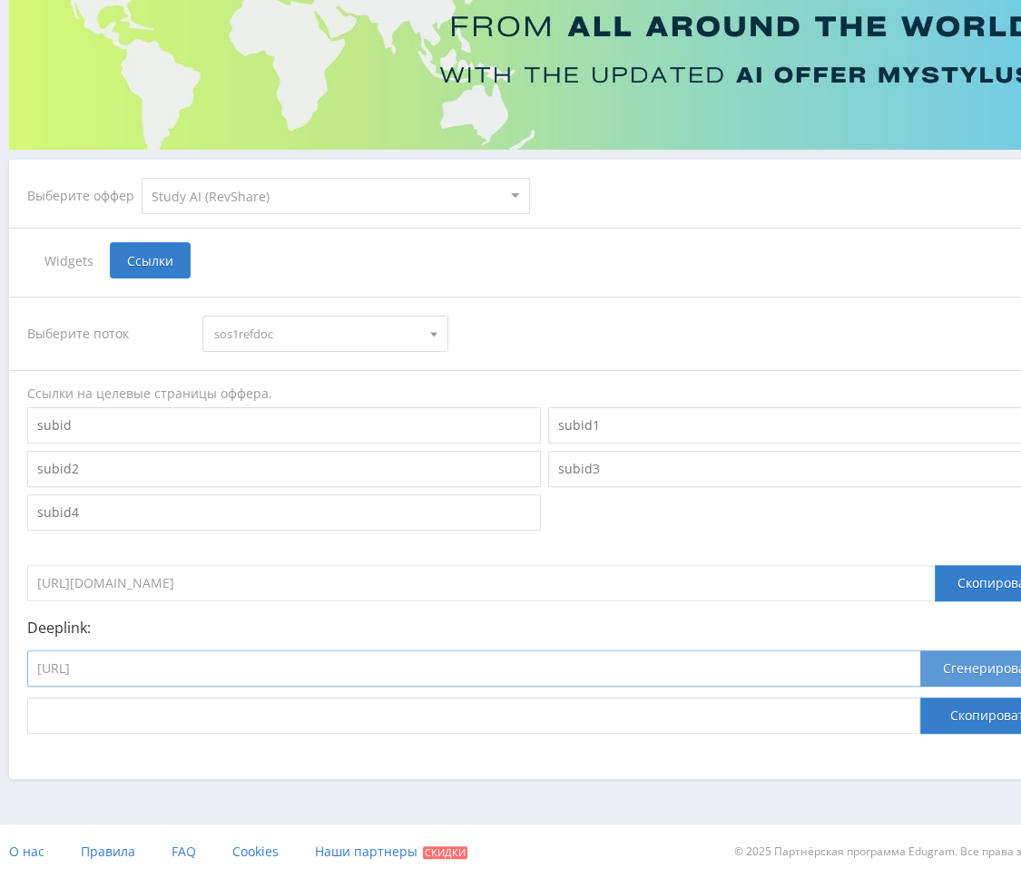
type input "[URL]"
click at [960, 667] on button "Сгенерировать" at bounding box center [991, 669] width 142 height 36
click at [965, 710] on button "Скопировать" at bounding box center [991, 716] width 142 height 36
click at [256, 333] on span "sos1refdoc" at bounding box center [316, 334] width 205 height 34
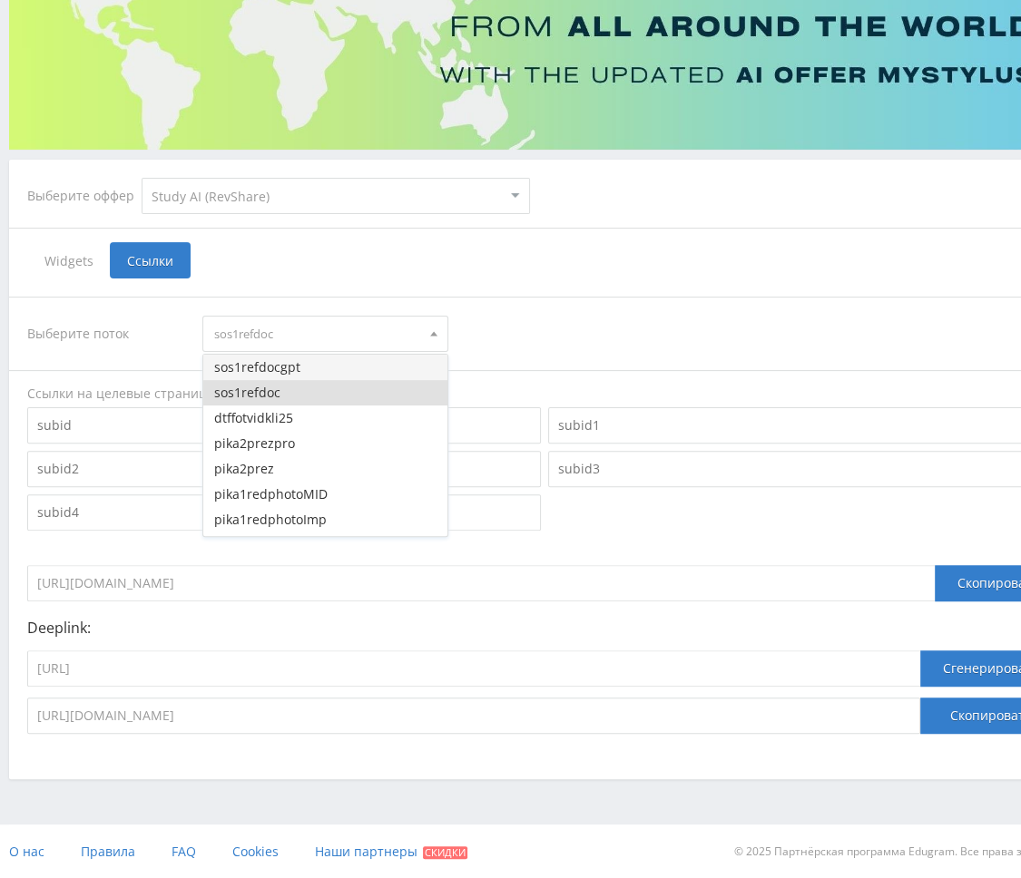
click at [303, 370] on button "sos1refdocgpt" at bounding box center [324, 367] width 243 height 25
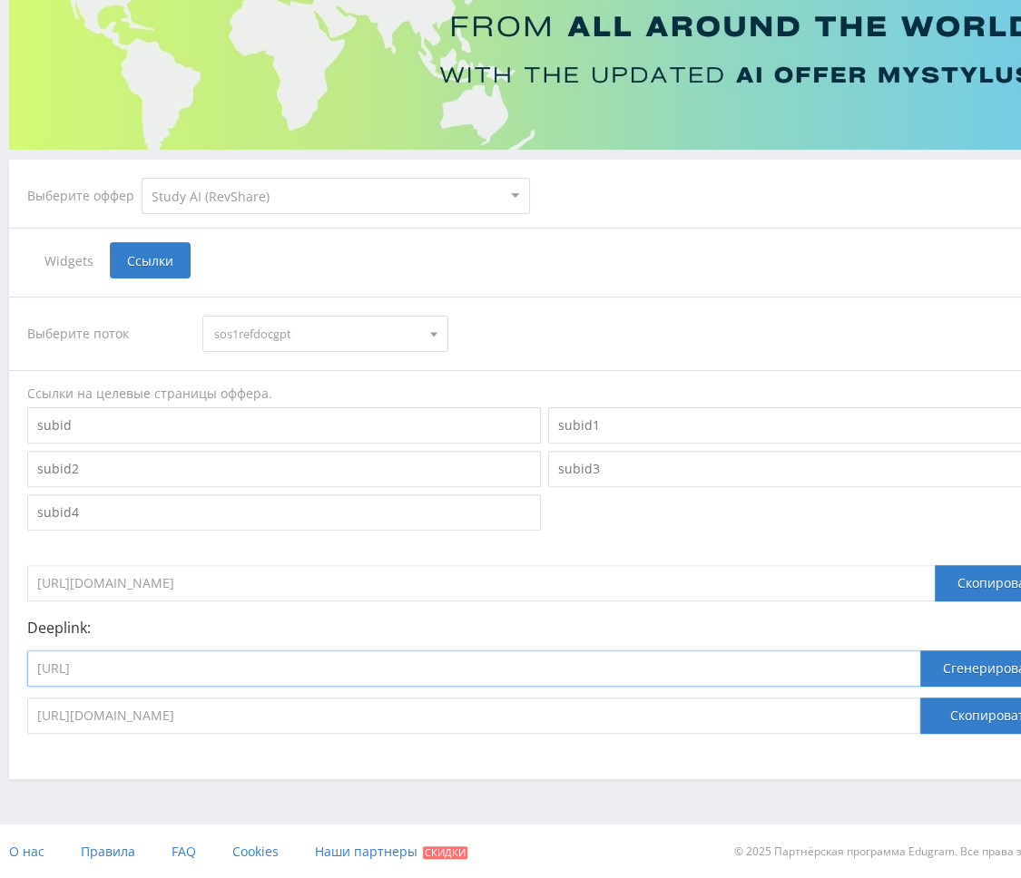
click at [292, 661] on input "[URL]" at bounding box center [473, 669] width 893 height 36
paste input "chat_gpt5"
type input "[URL]"
click at [954, 670] on button "Сгенерировать" at bounding box center [991, 669] width 142 height 36
click at [971, 710] on button "Скопировать" at bounding box center [991, 716] width 142 height 36
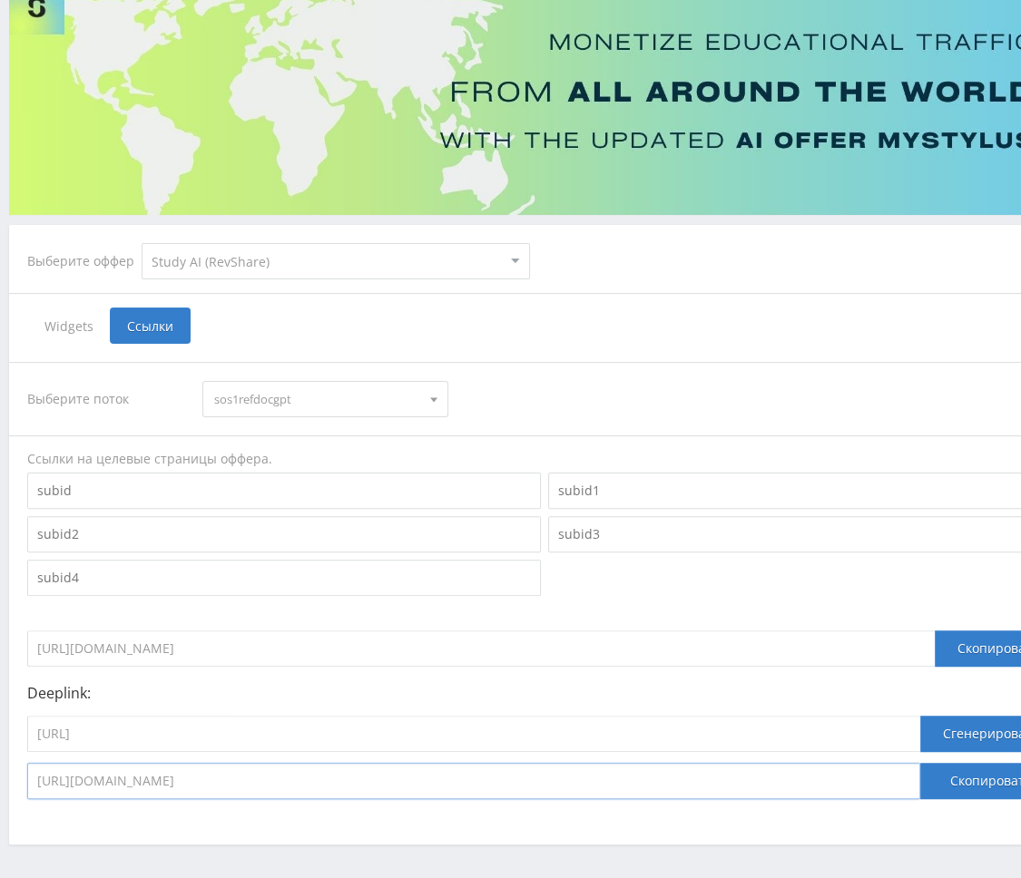
scroll to position [0, 0]
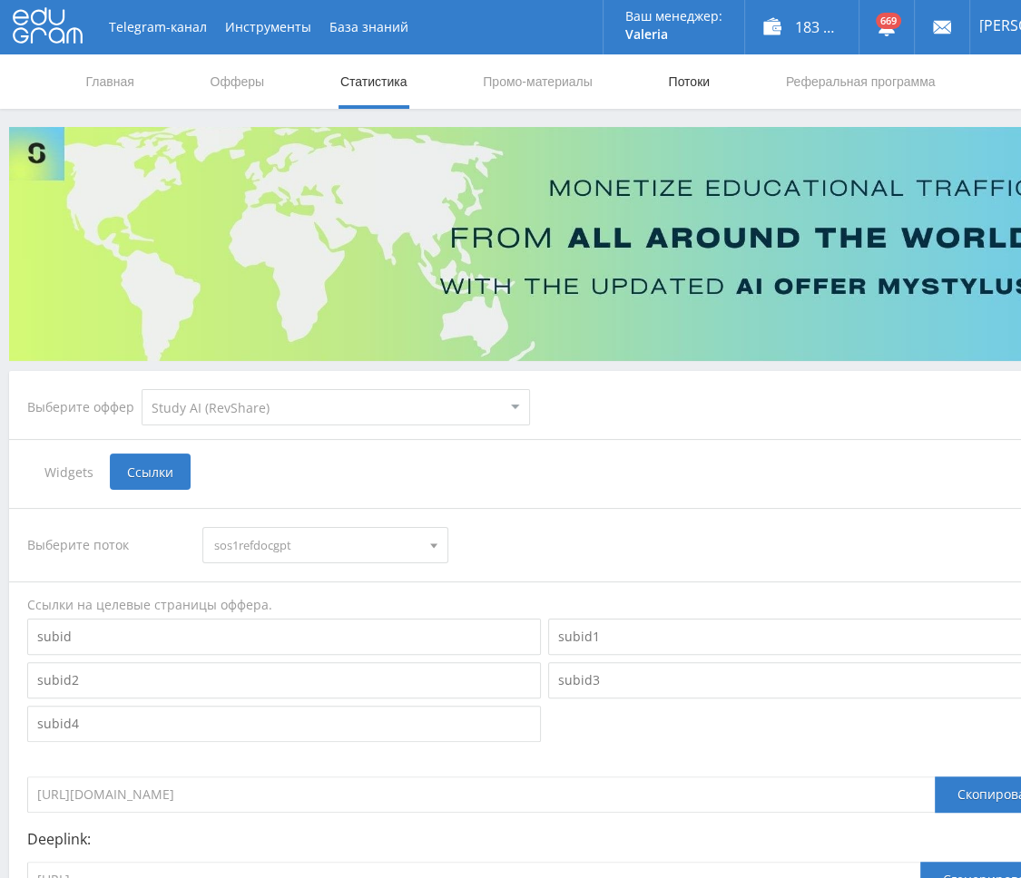
click at [679, 86] on link "Потоки" at bounding box center [688, 81] width 45 height 54
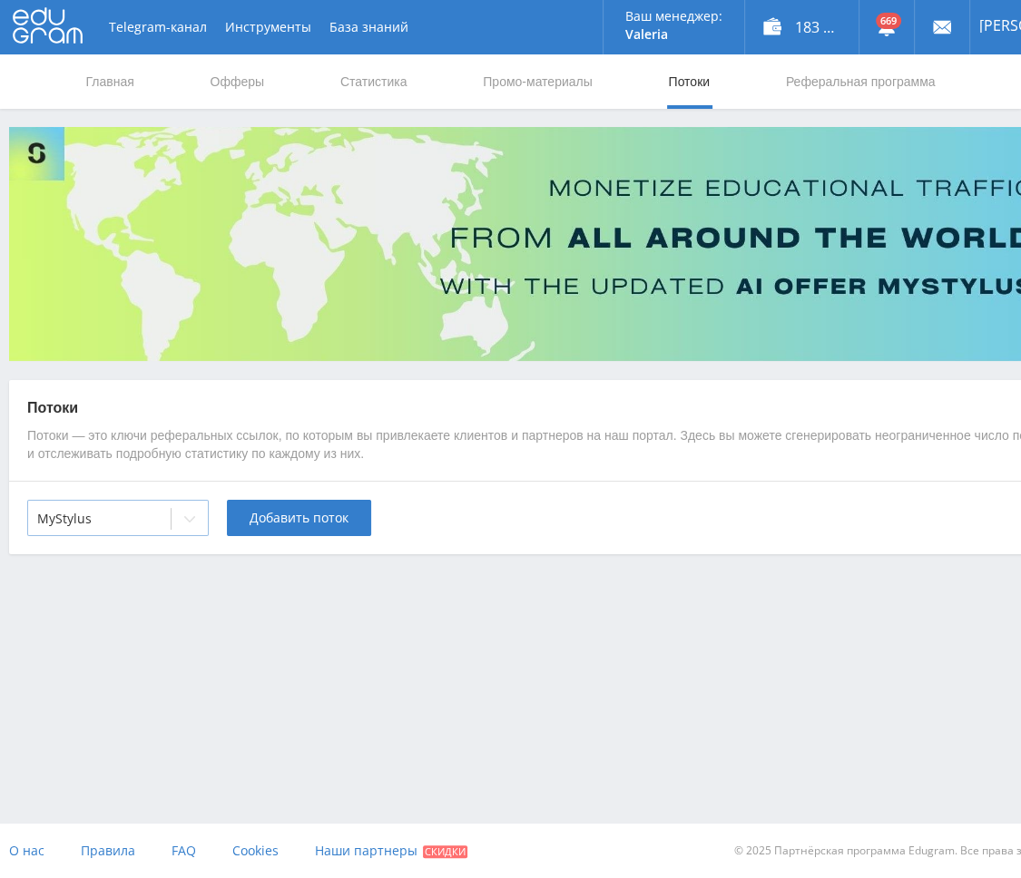
click at [160, 534] on div "MyStylus" at bounding box center [117, 518] width 181 height 36
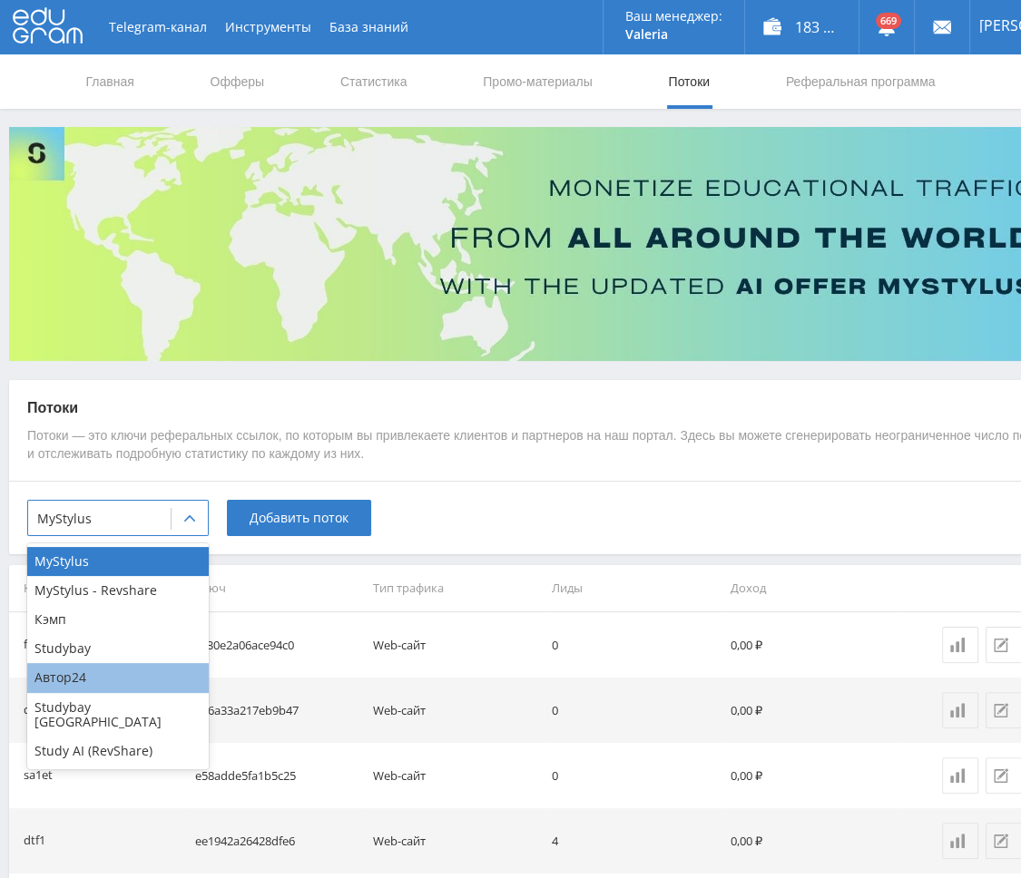
click at [107, 680] on div "Автор24" at bounding box center [117, 677] width 181 height 29
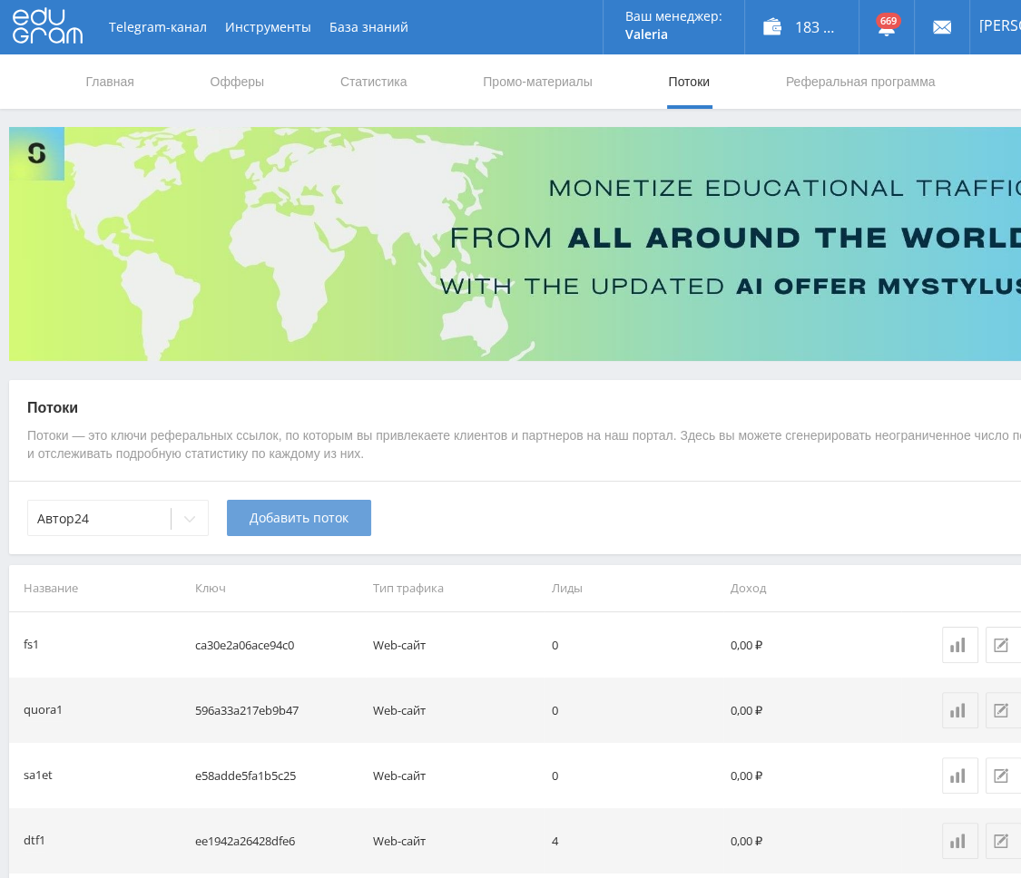
click at [295, 511] on span "Добавить поток" at bounding box center [299, 518] width 99 height 15
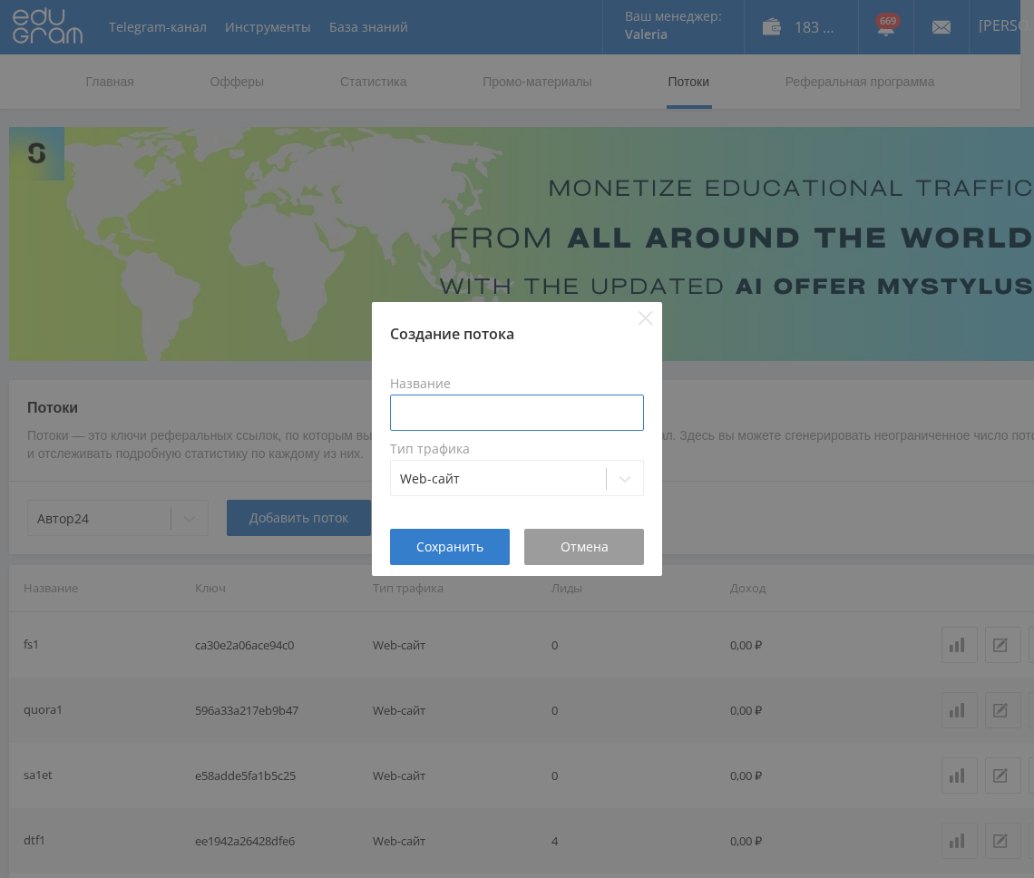
click at [473, 404] on input at bounding box center [517, 413] width 254 height 36
type input "sos1avtorref"
click at [443, 543] on span "Сохранить" at bounding box center [449, 547] width 67 height 15
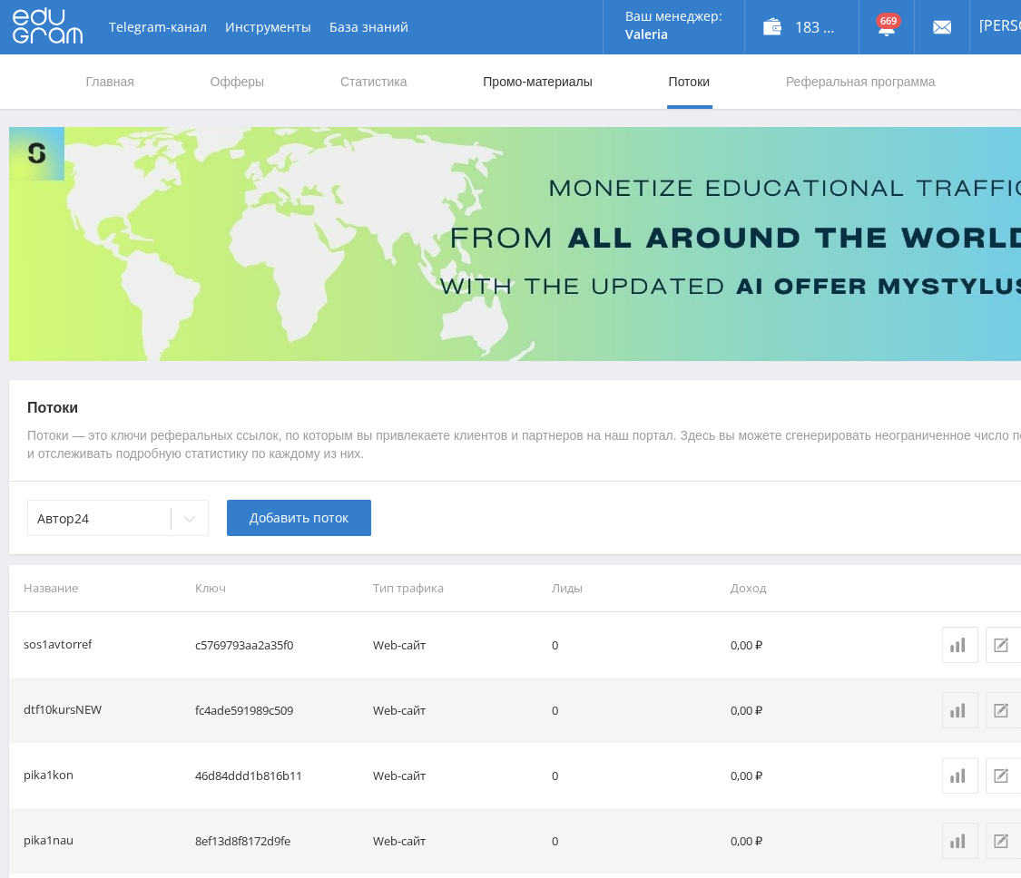
click at [525, 83] on link "Промо-материалы" at bounding box center [537, 81] width 113 height 54
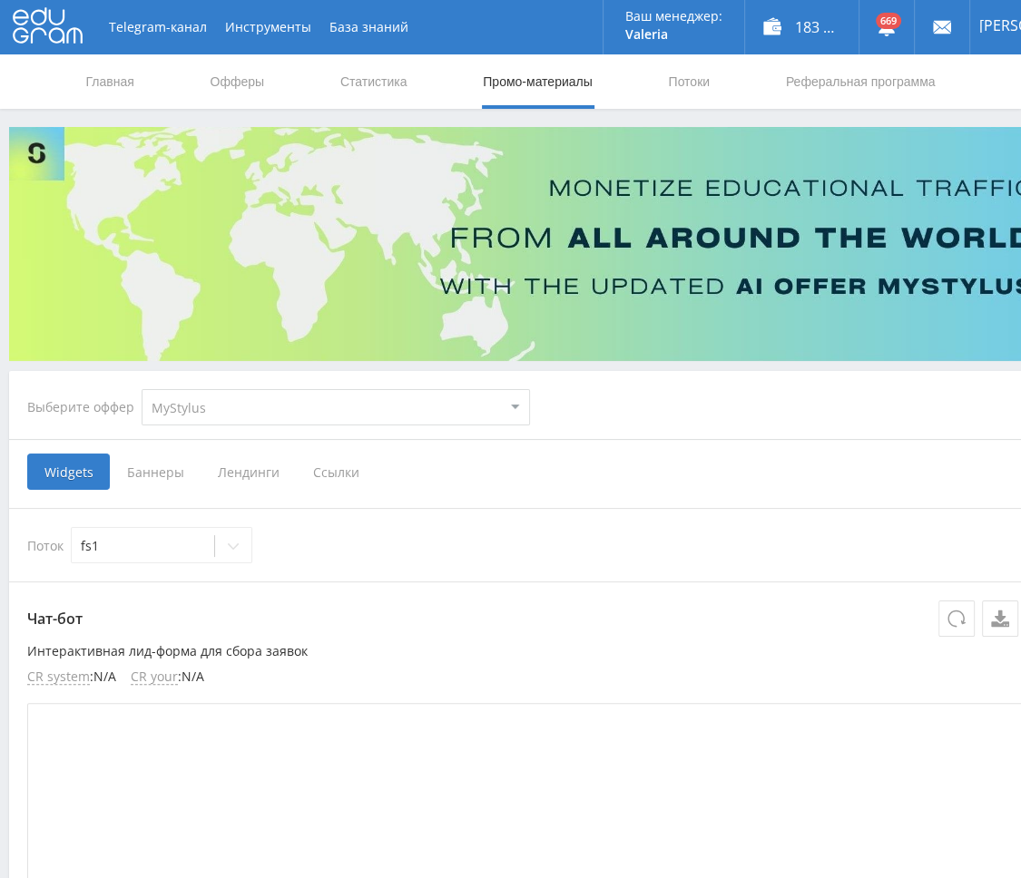
click at [230, 415] on select "MyStylus MyStylus - Revshare Кэмп Studybay Автор24 Studybay [GEOGRAPHIC_DATA] S…" at bounding box center [336, 407] width 388 height 36
select select "1"
click at [142, 389] on select "MyStylus MyStylus - Revshare Кэмп Studybay Автор24 Studybay [GEOGRAPHIC_DATA] S…" at bounding box center [336, 407] width 388 height 36
select select "1"
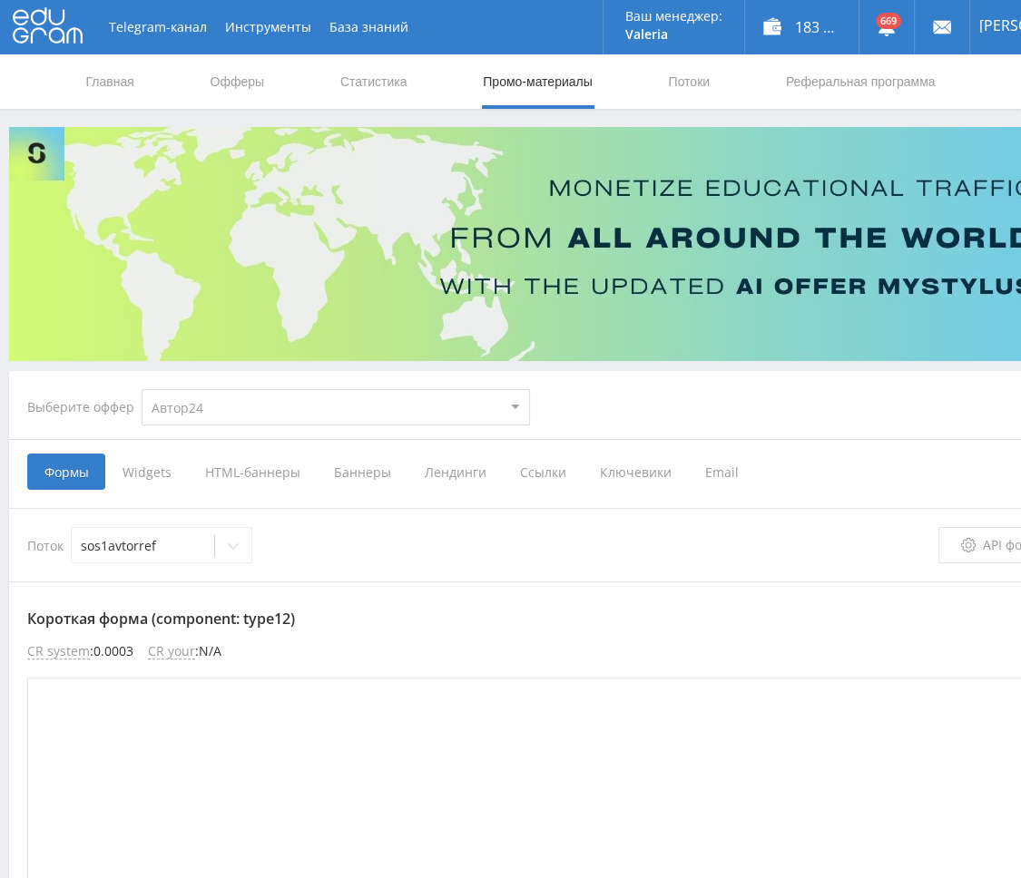
click at [532, 462] on span "Ссылки" at bounding box center [543, 472] width 80 height 36
click at [0, 0] on input "Ссылки" at bounding box center [0, 0] width 0 height 0
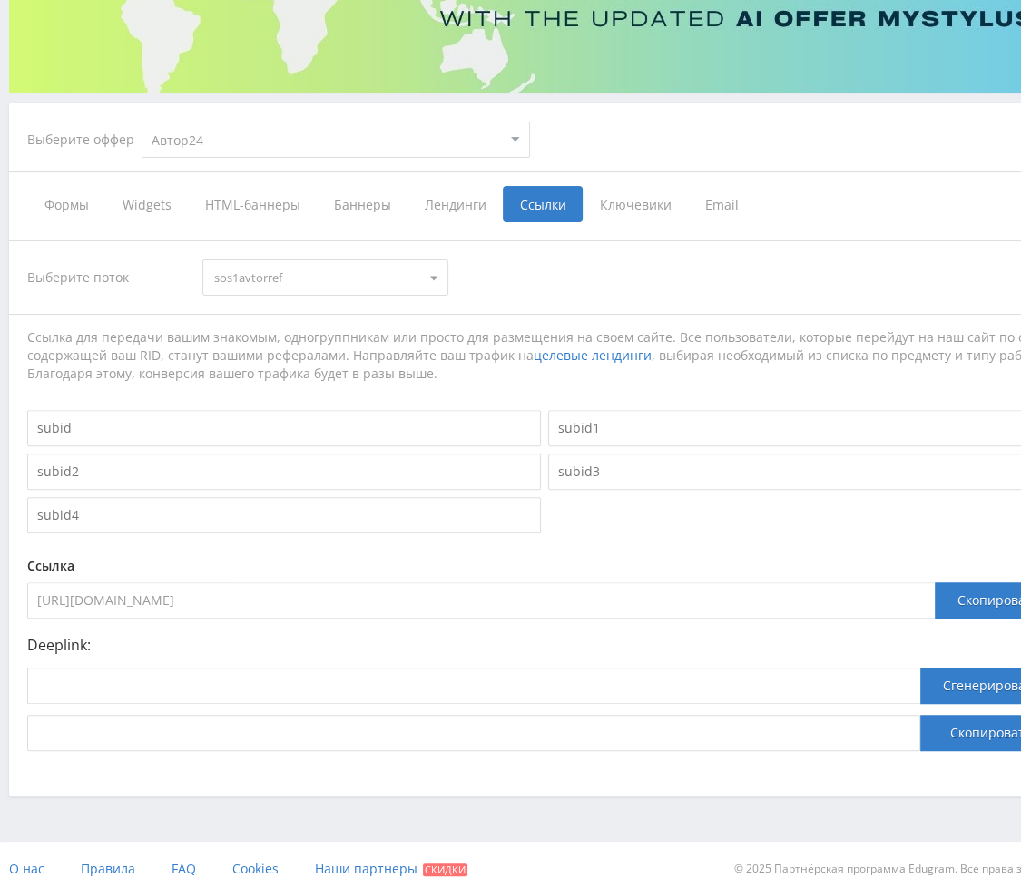
scroll to position [285, 0]
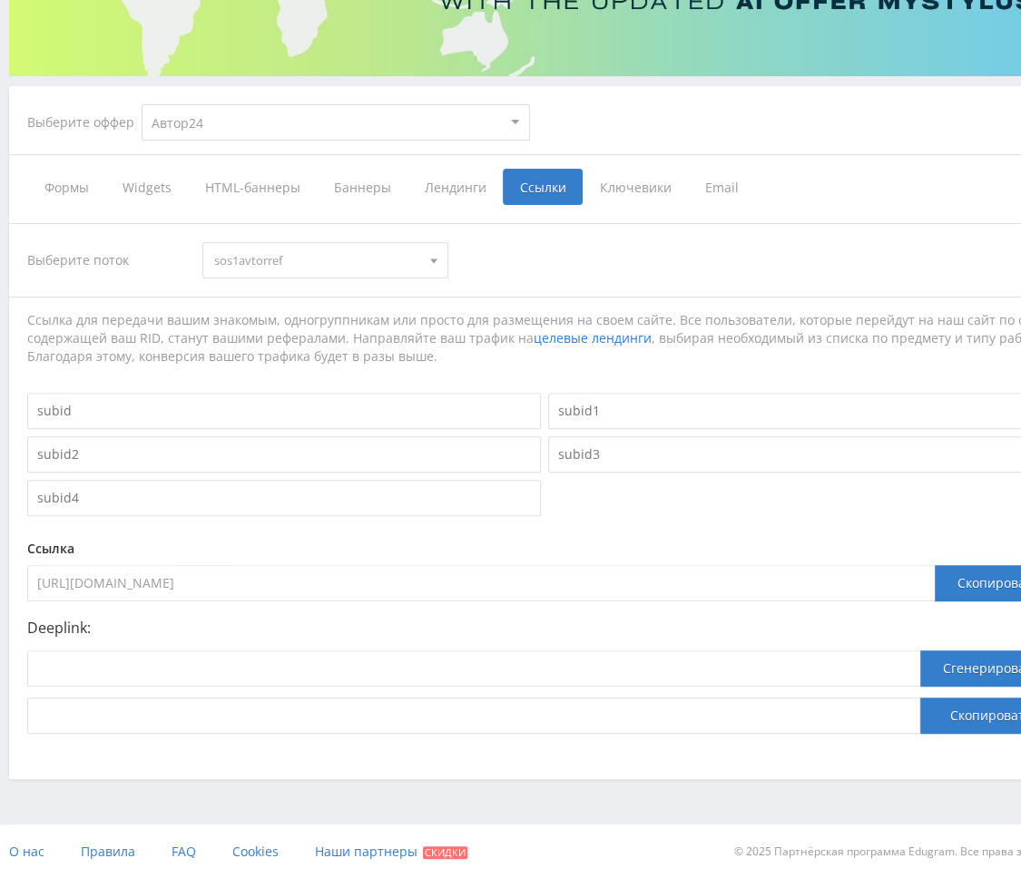
drag, startPoint x: 431, startPoint y: 584, endPoint x: 17, endPoint y: 584, distance: 413.7
click at [0, 587] on html at bounding box center [510, 154] width 1021 height 878
